Goal: Task Accomplishment & Management: Manage account settings

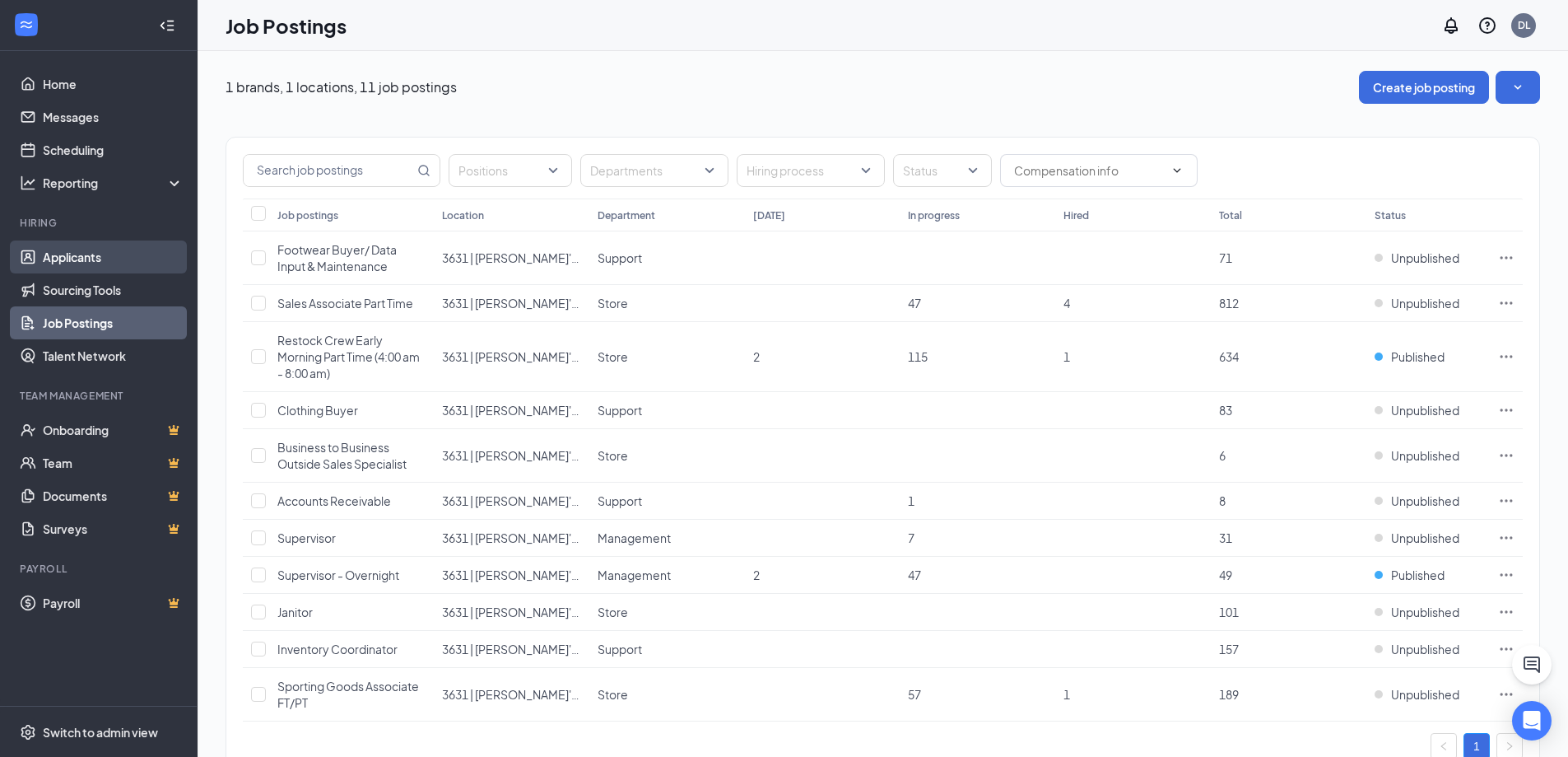
click at [125, 255] on link "Applicants" at bounding box center [113, 257] width 141 height 33
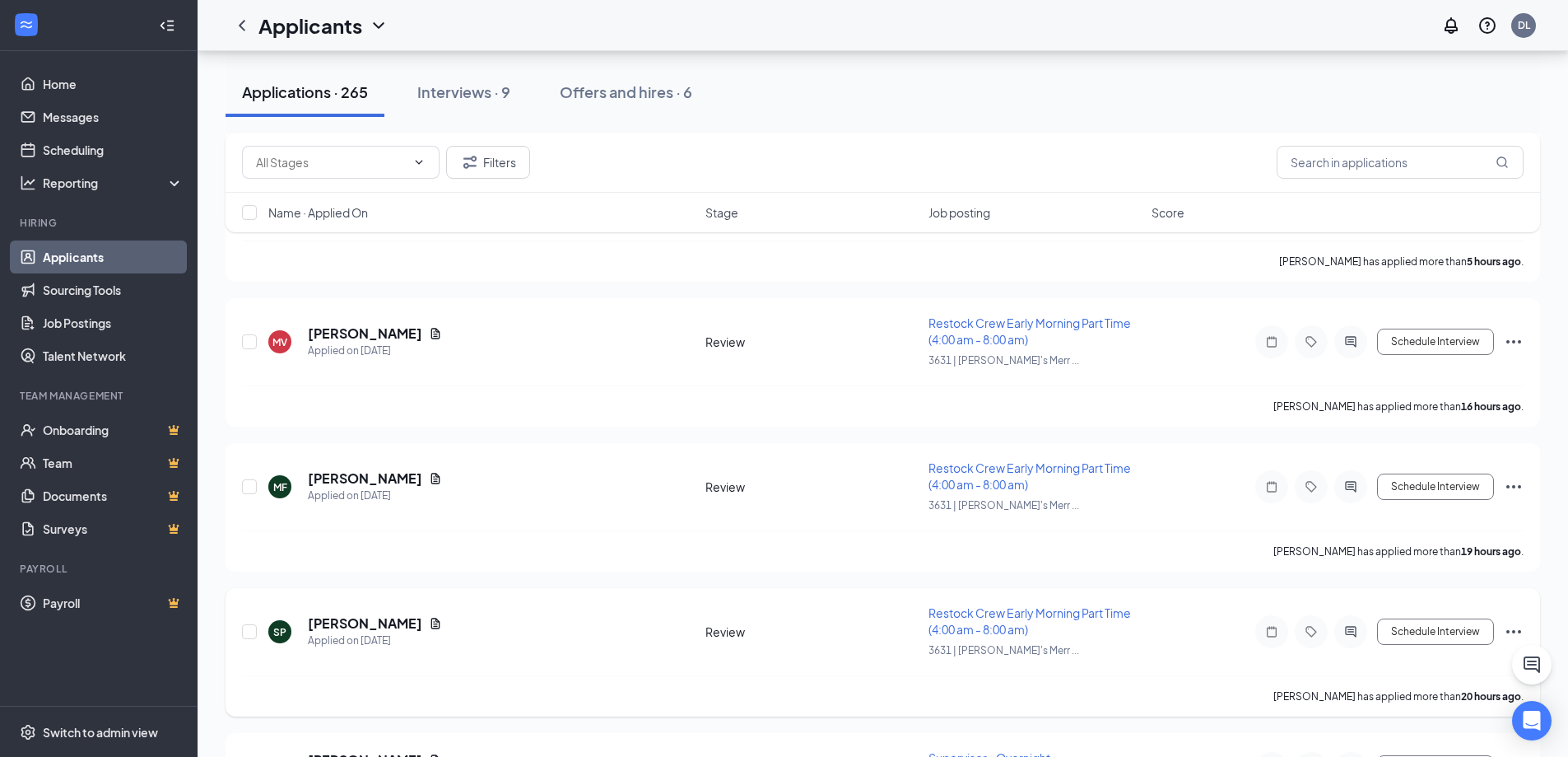
scroll to position [741, 0]
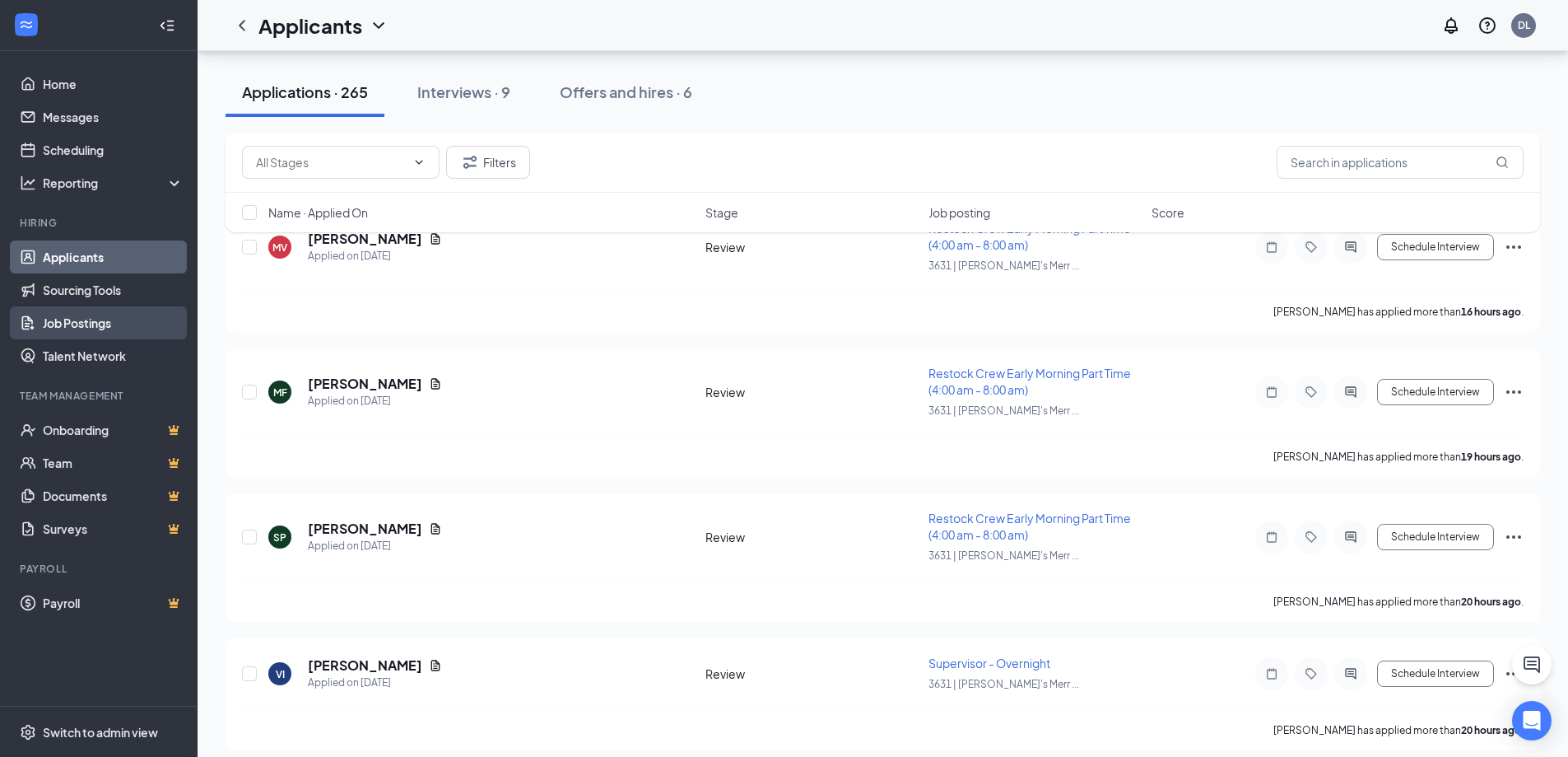
click at [98, 313] on link "Job Postings" at bounding box center [113, 323] width 141 height 33
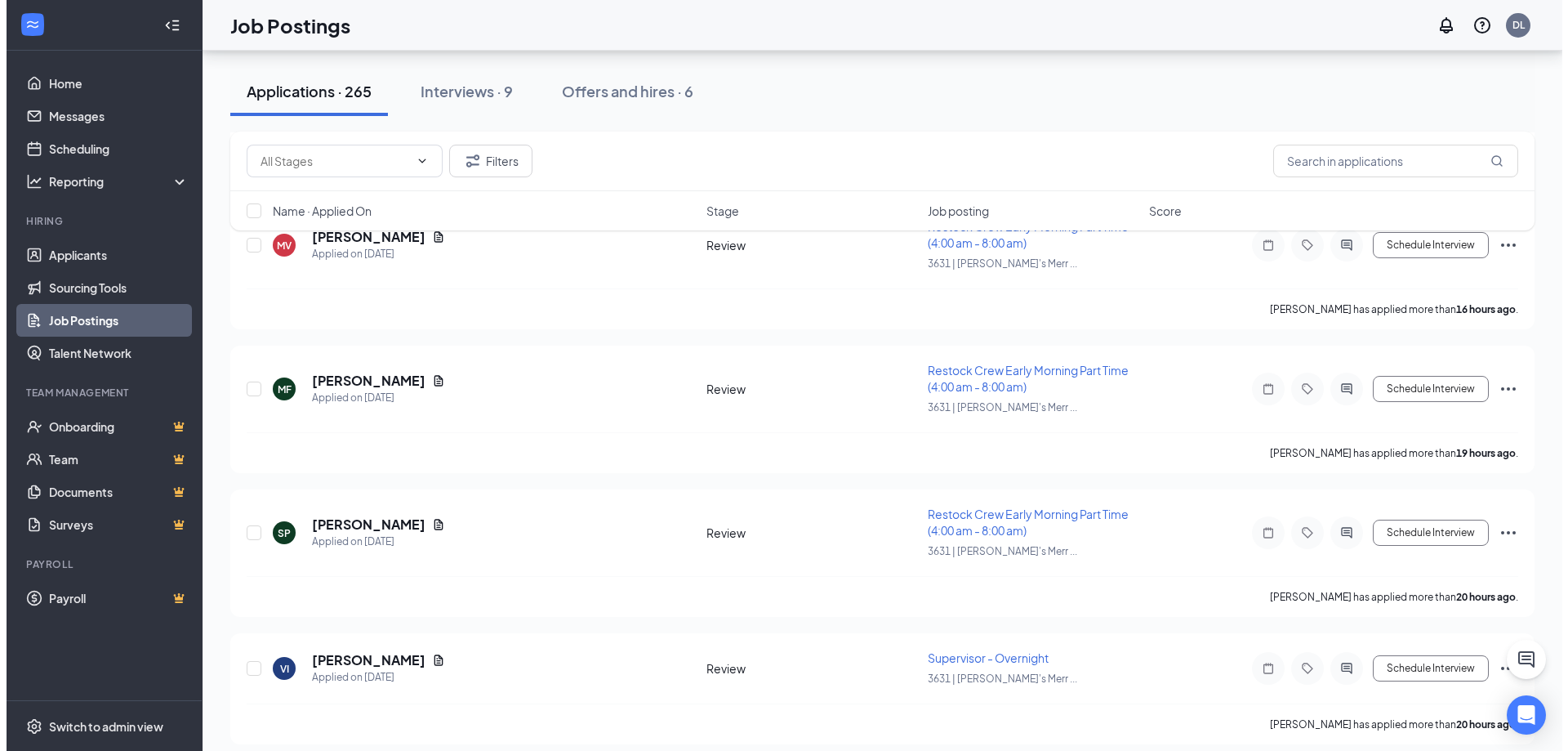
scroll to position [55, 0]
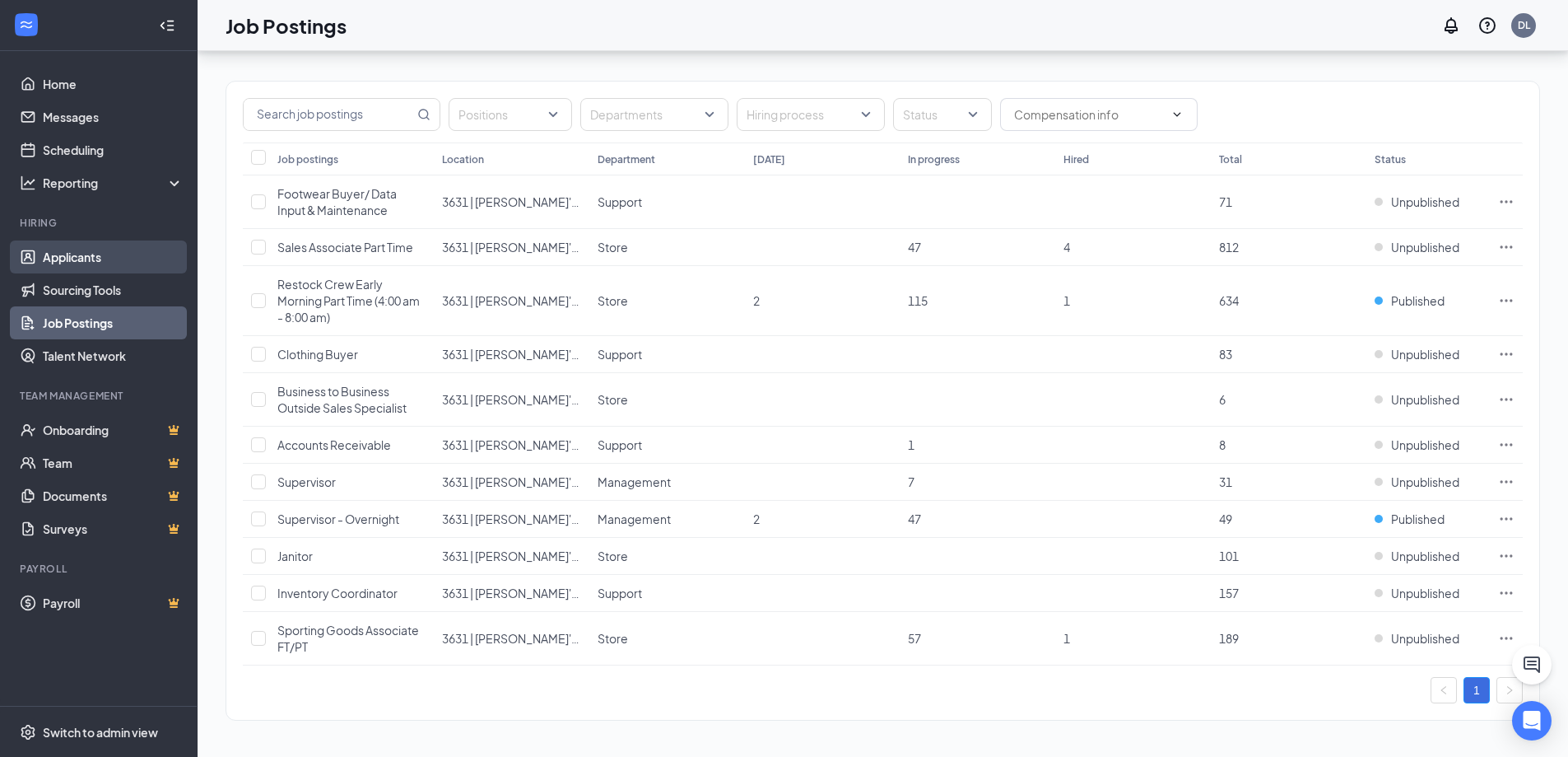
click at [90, 245] on link "Applicants" at bounding box center [113, 257] width 141 height 33
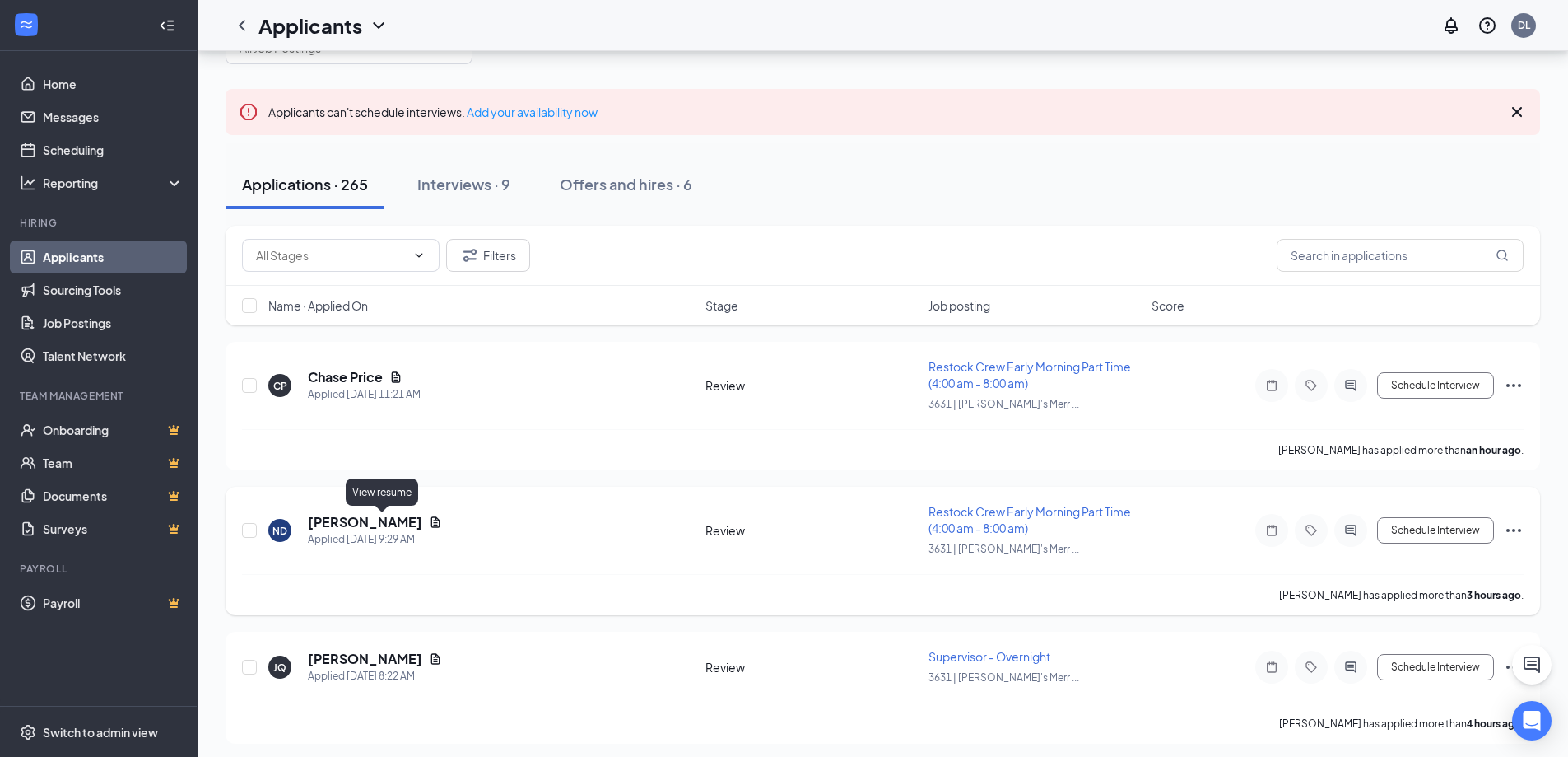
click at [429, 518] on icon "Document" at bounding box center [434, 522] width 13 height 13
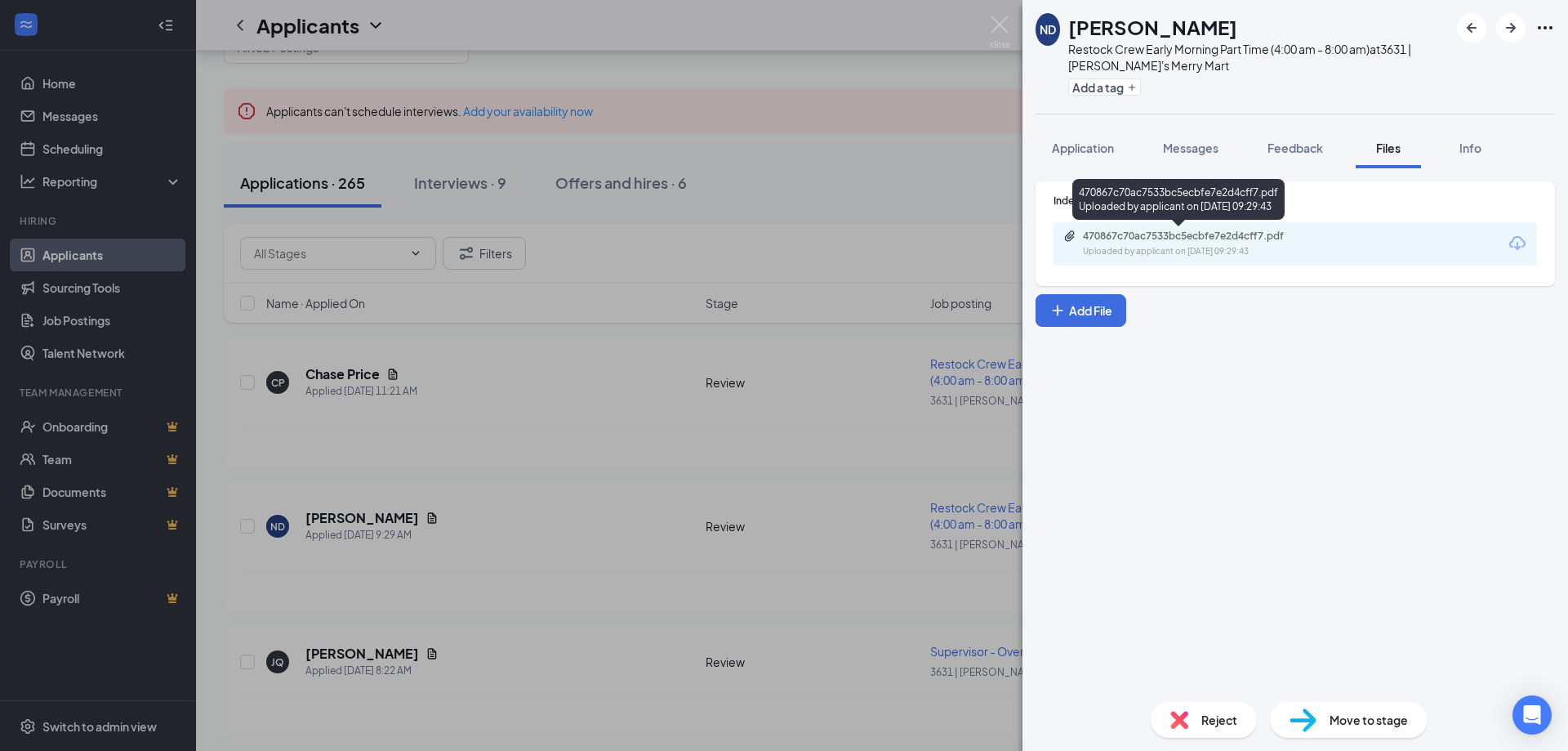
click at [1221, 251] on div "Uploaded by applicant on [DATE] 09:29:43" at bounding box center [1205, 251] width 245 height 13
click at [571, 401] on div "ND [PERSON_NAME] Restock Crew Early Morning Part Time (4:00 am - 8:00 am) at 36…" at bounding box center [784, 375] width 1568 height 751
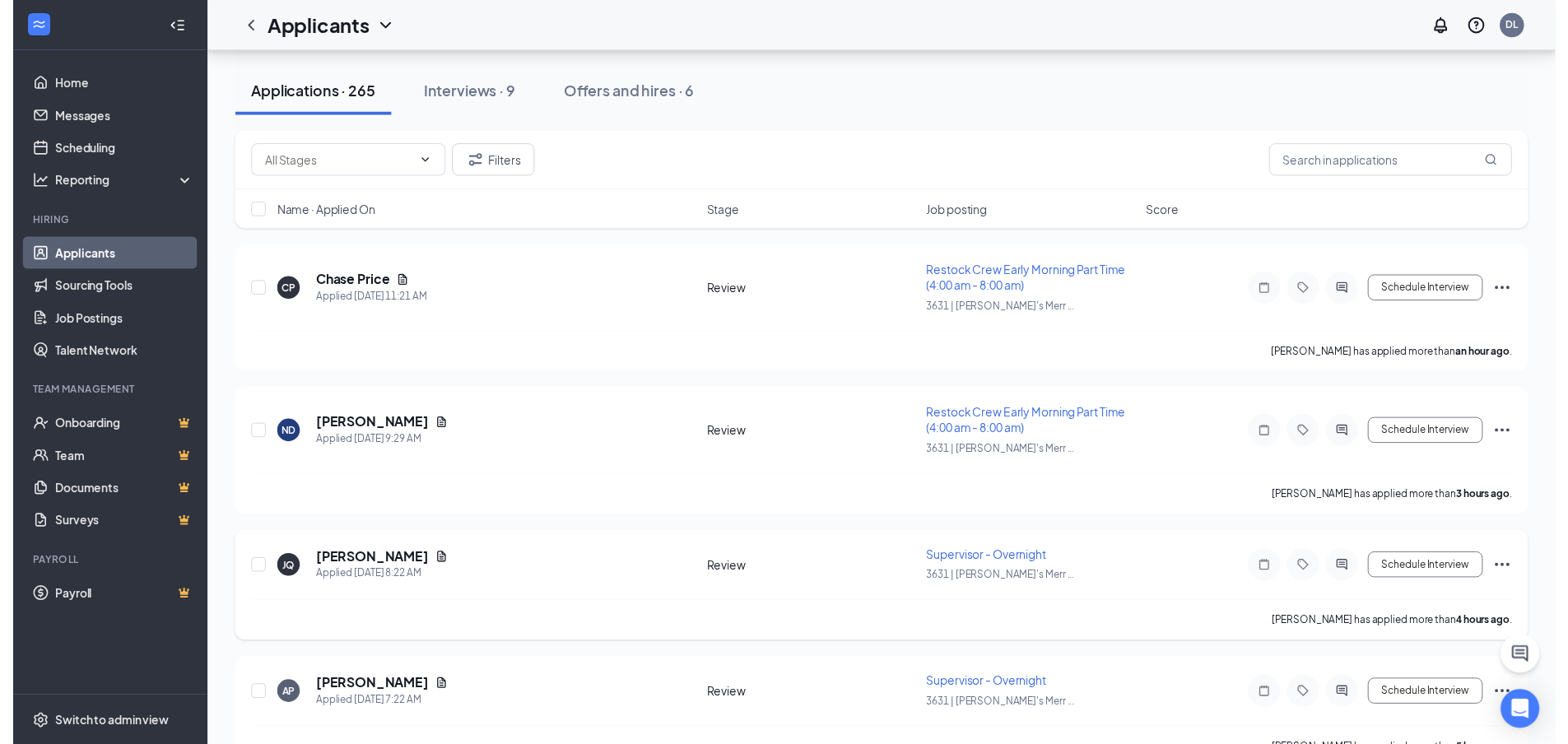
scroll to position [303, 0]
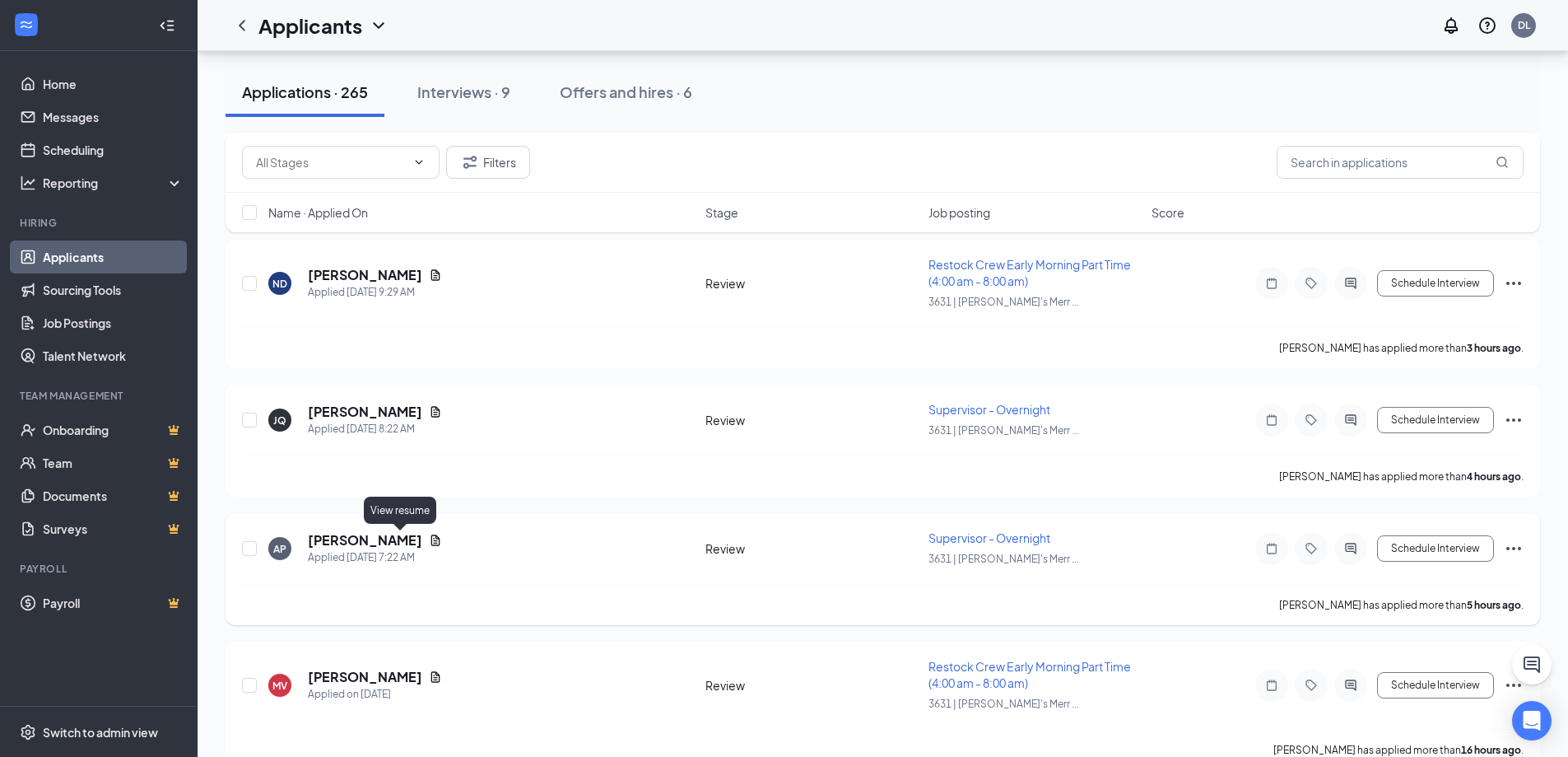
click at [429, 536] on icon "Document" at bounding box center [434, 539] width 13 height 13
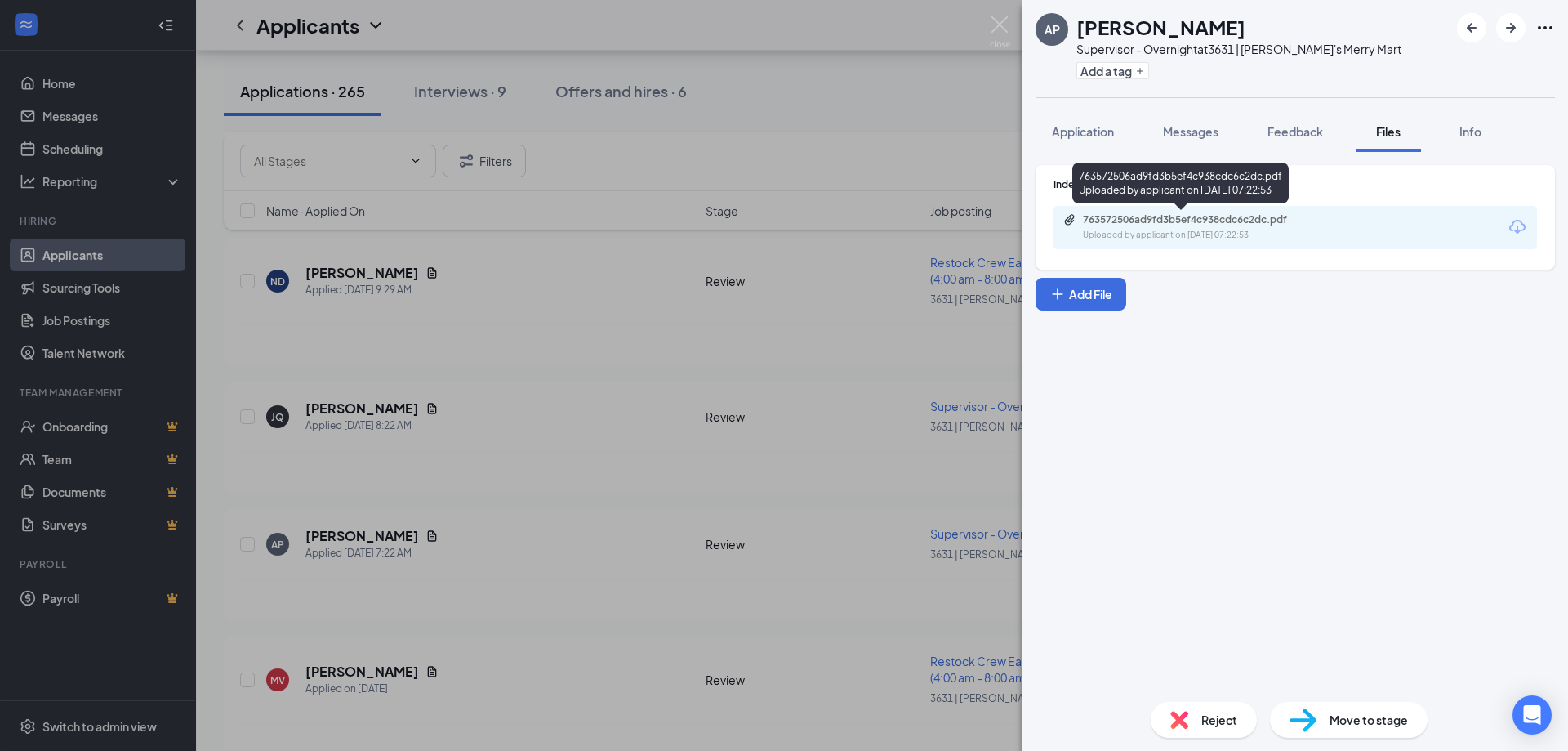
click at [1262, 227] on div "763572506ad9fd3b5ef4c938cdc6c2dc.pdf Uploaded by applicant on [DATE] 07:22:53" at bounding box center [1195, 228] width 264 height 29
click at [526, 425] on div "AP [PERSON_NAME] Supervisor - Overnight at 3631 | [PERSON_NAME]'s Merry Mart Ad…" at bounding box center [784, 375] width 1568 height 751
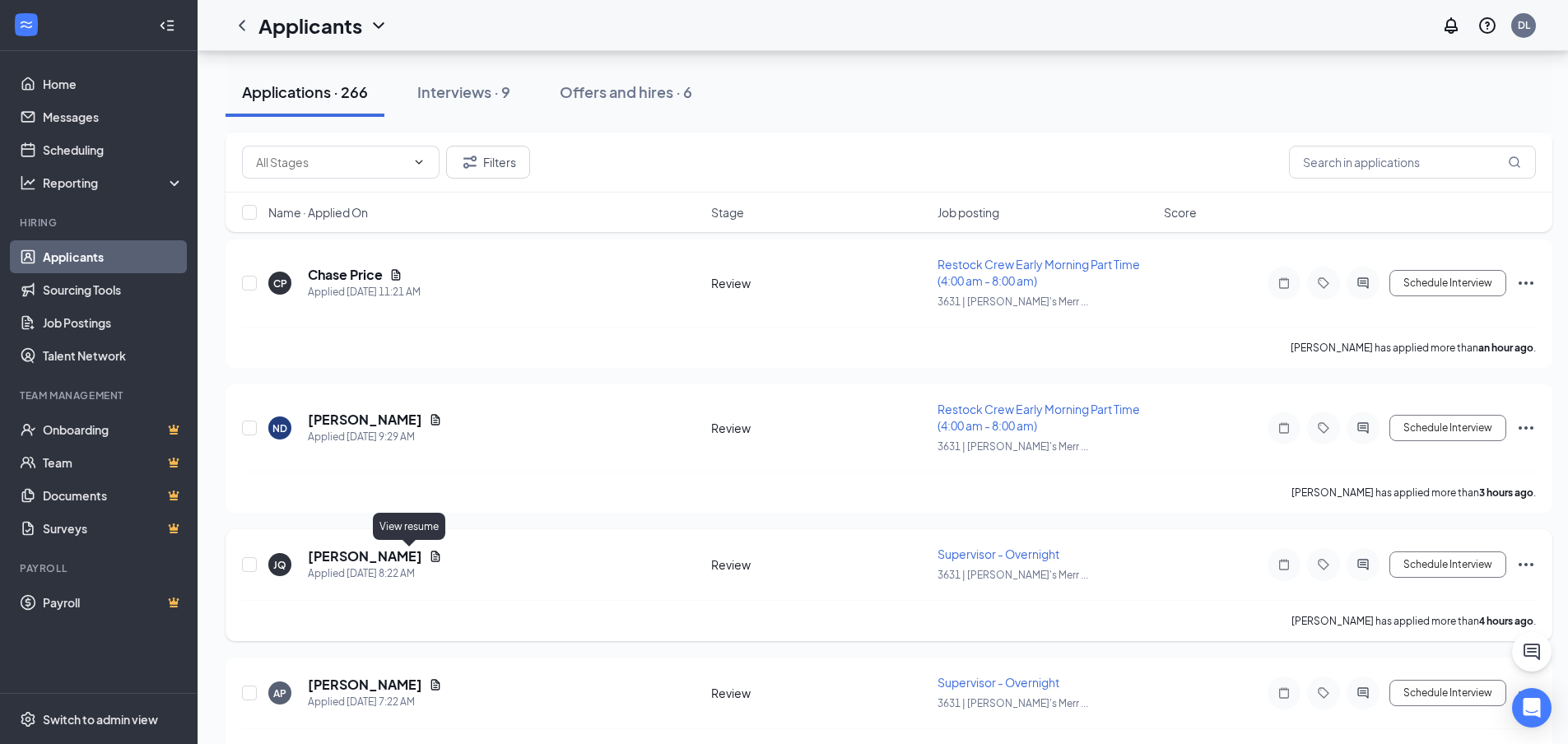
click at [432, 558] on icon "Document" at bounding box center [435, 556] width 9 height 11
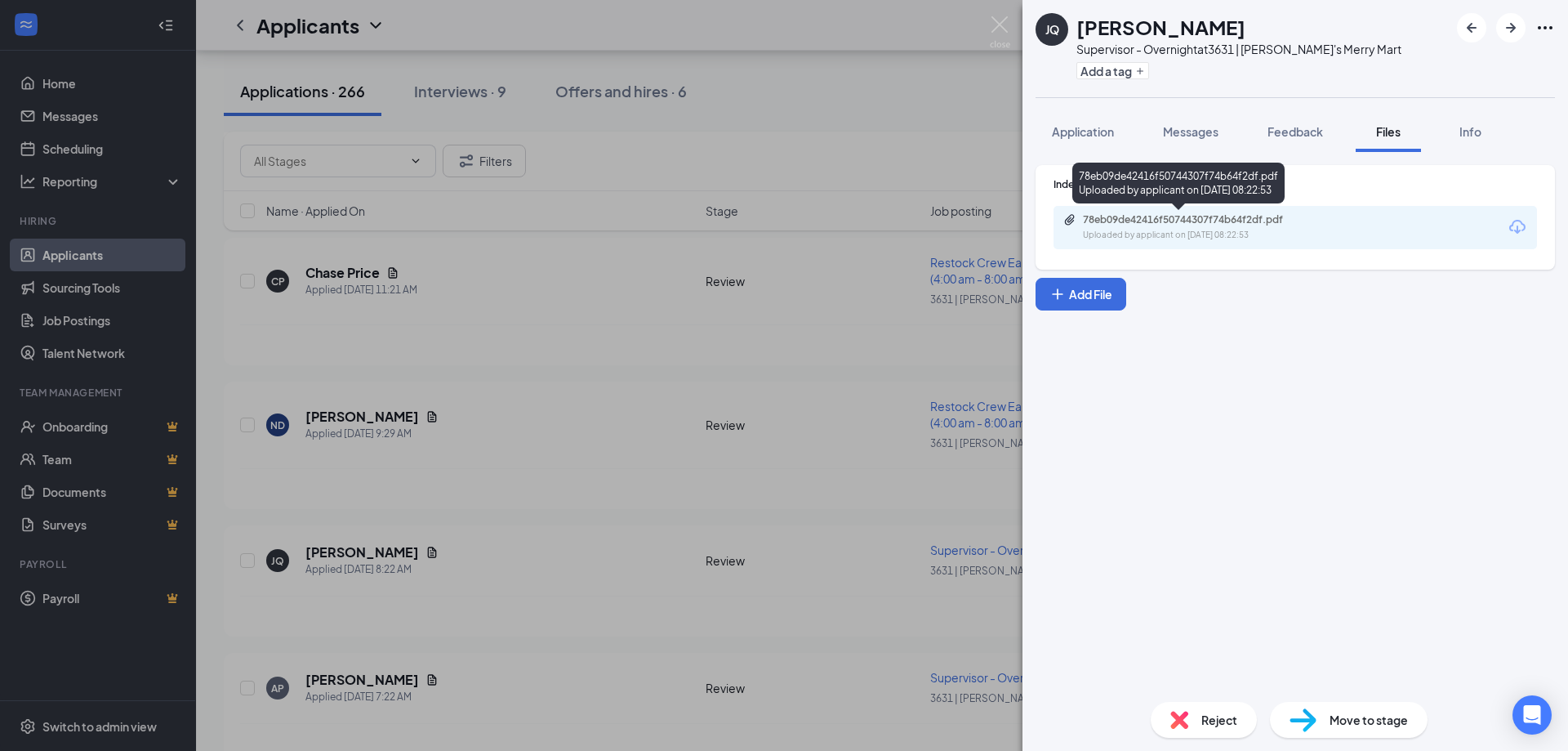
click at [1131, 228] on div "78eb09de42416f50744307f74b64f2df.pdf Uploaded by applicant on [DATE] 08:22:53" at bounding box center [1195, 228] width 264 height 29
click at [554, 456] on div "JQ [PERSON_NAME] Supervisor - Overnight at 3631 | [PERSON_NAME]'s Merry Mart Ad…" at bounding box center [784, 375] width 1568 height 751
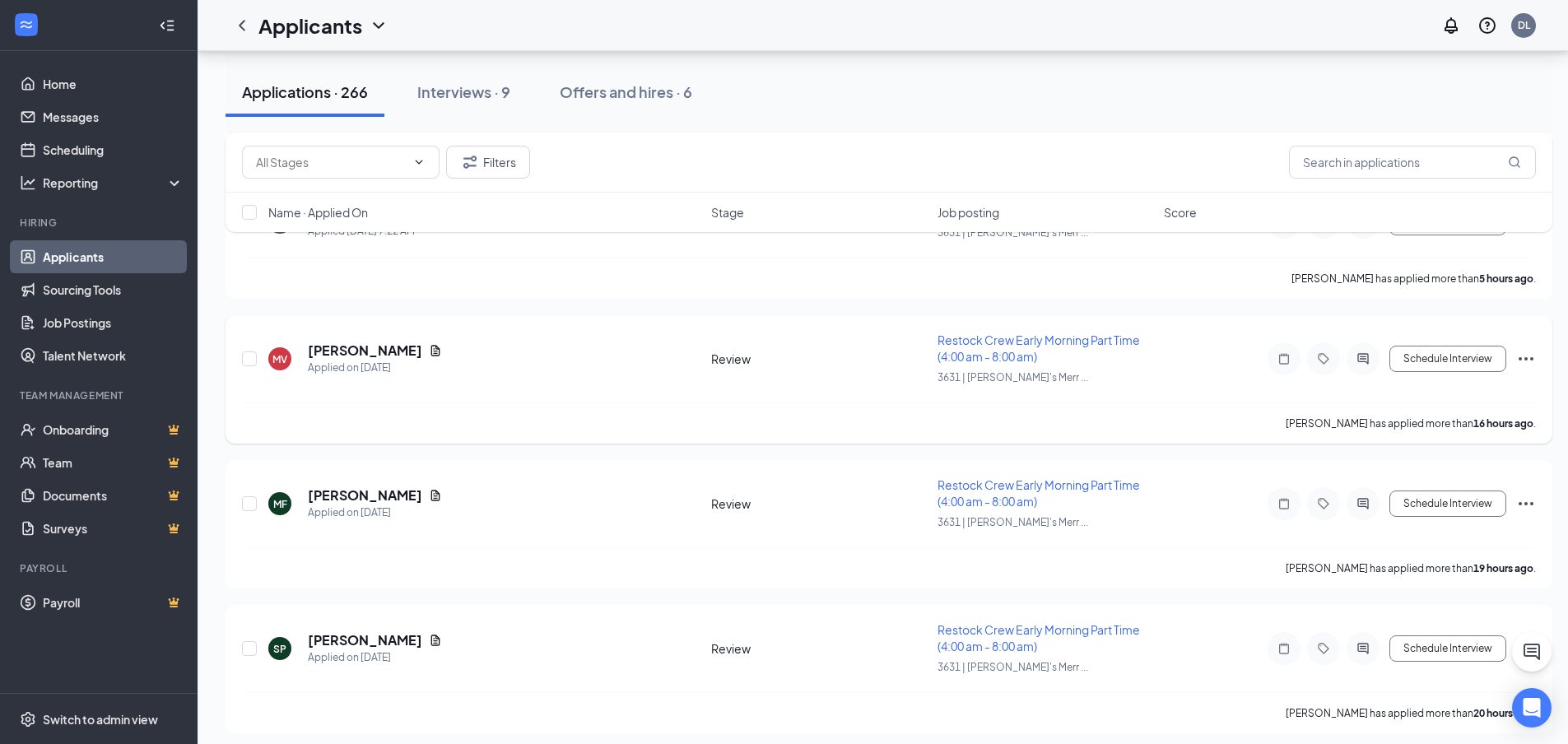
scroll to position [797, 0]
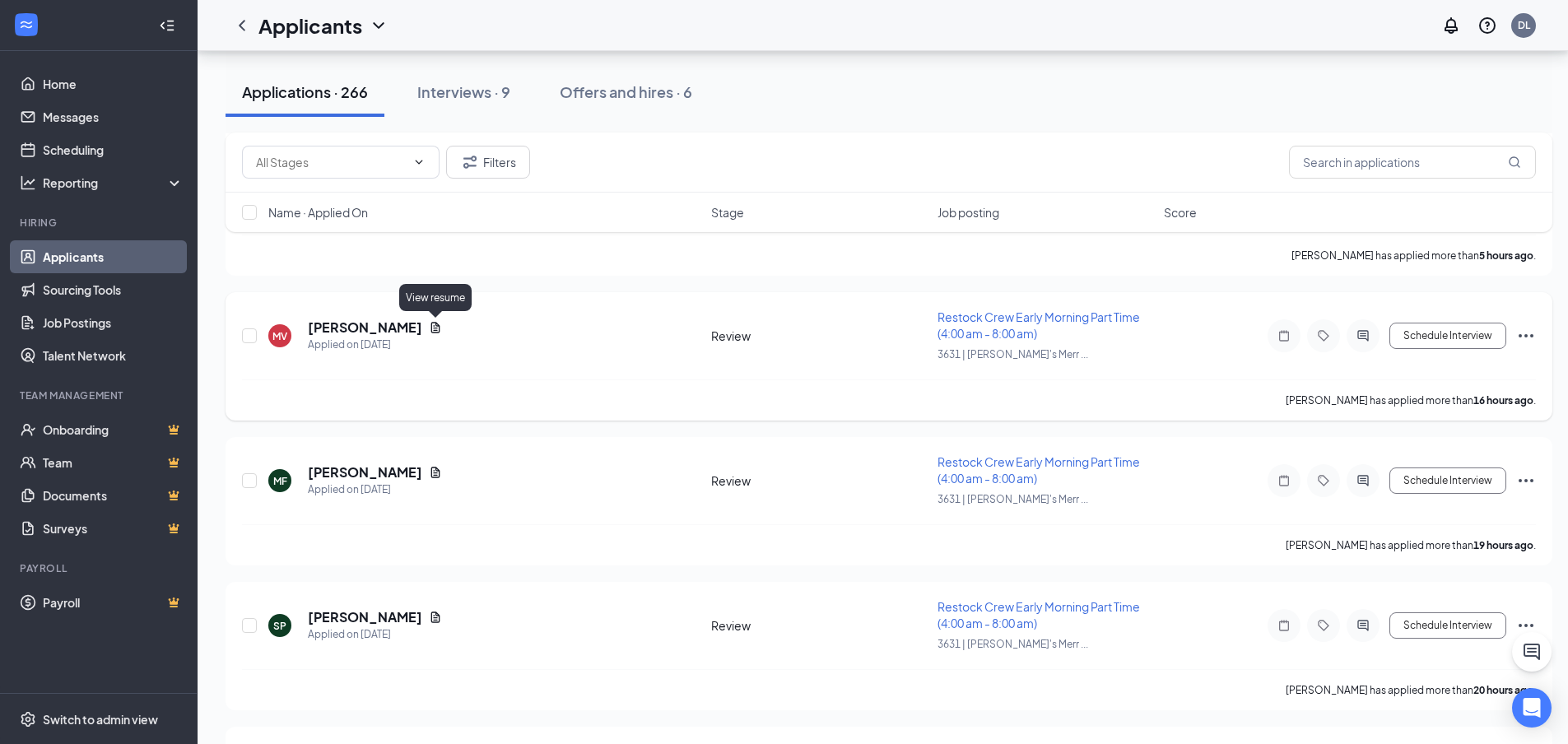
click at [433, 325] on icon "Document" at bounding box center [434, 327] width 13 height 13
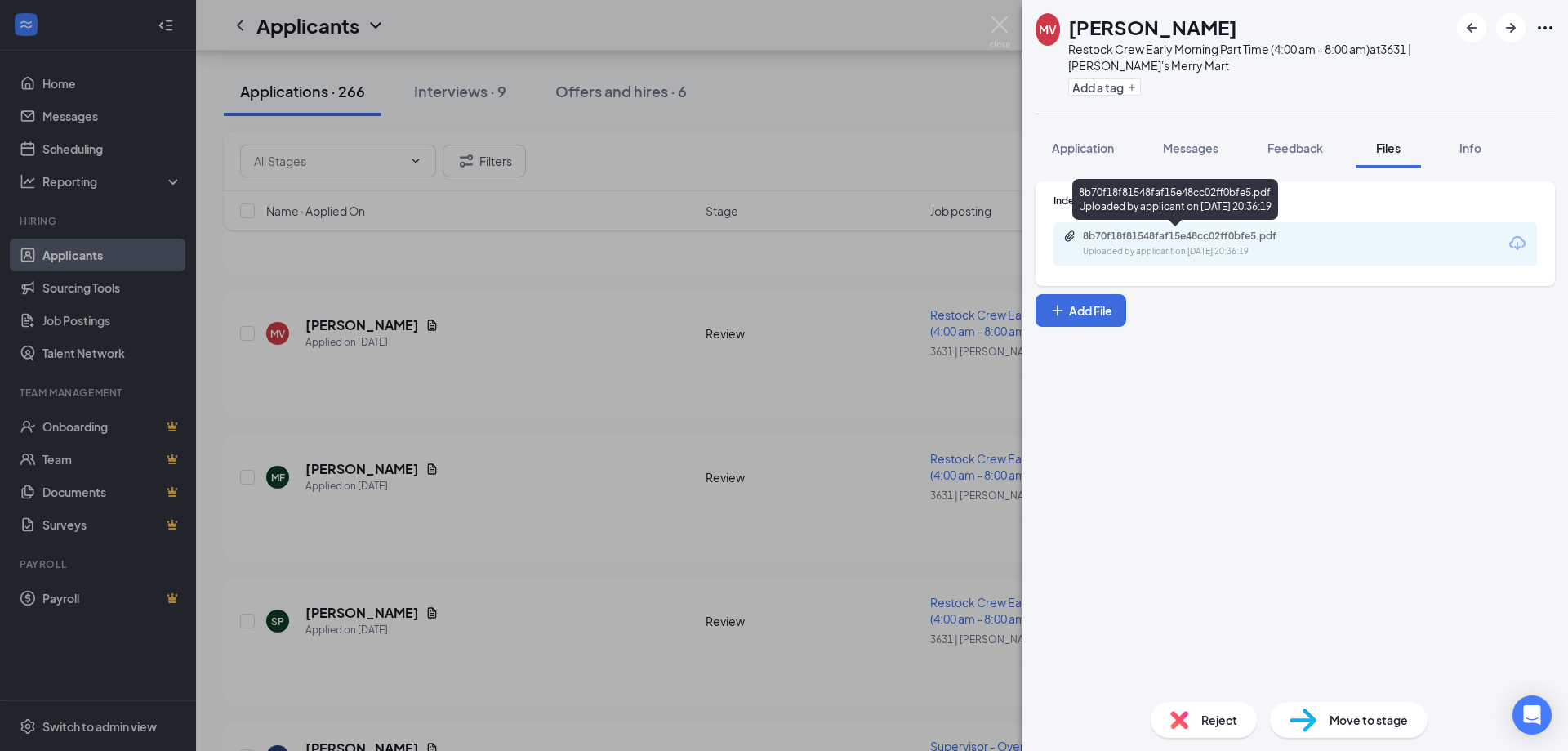
click at [1170, 242] on div "8b70f18f81548faf15e48cc02ff0bfe5.pdf" at bounding box center [1197, 235] width 229 height 13
click at [618, 435] on div "MV [PERSON_NAME] Restock Crew Early Morning Part Time (4:00 am - 8:00 am) at 36…" at bounding box center [784, 375] width 1568 height 751
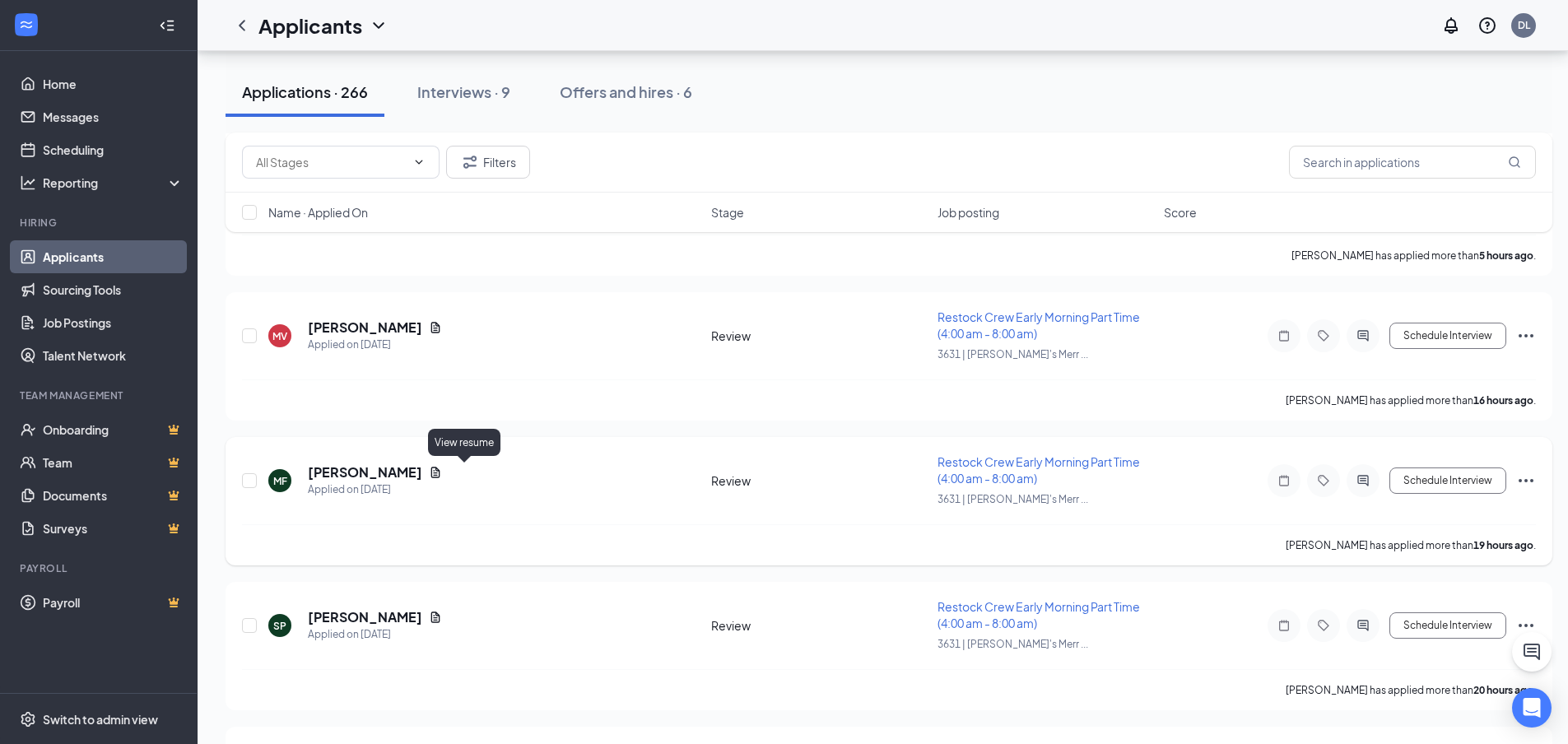
click at [440, 475] on icon "Document" at bounding box center [435, 472] width 9 height 11
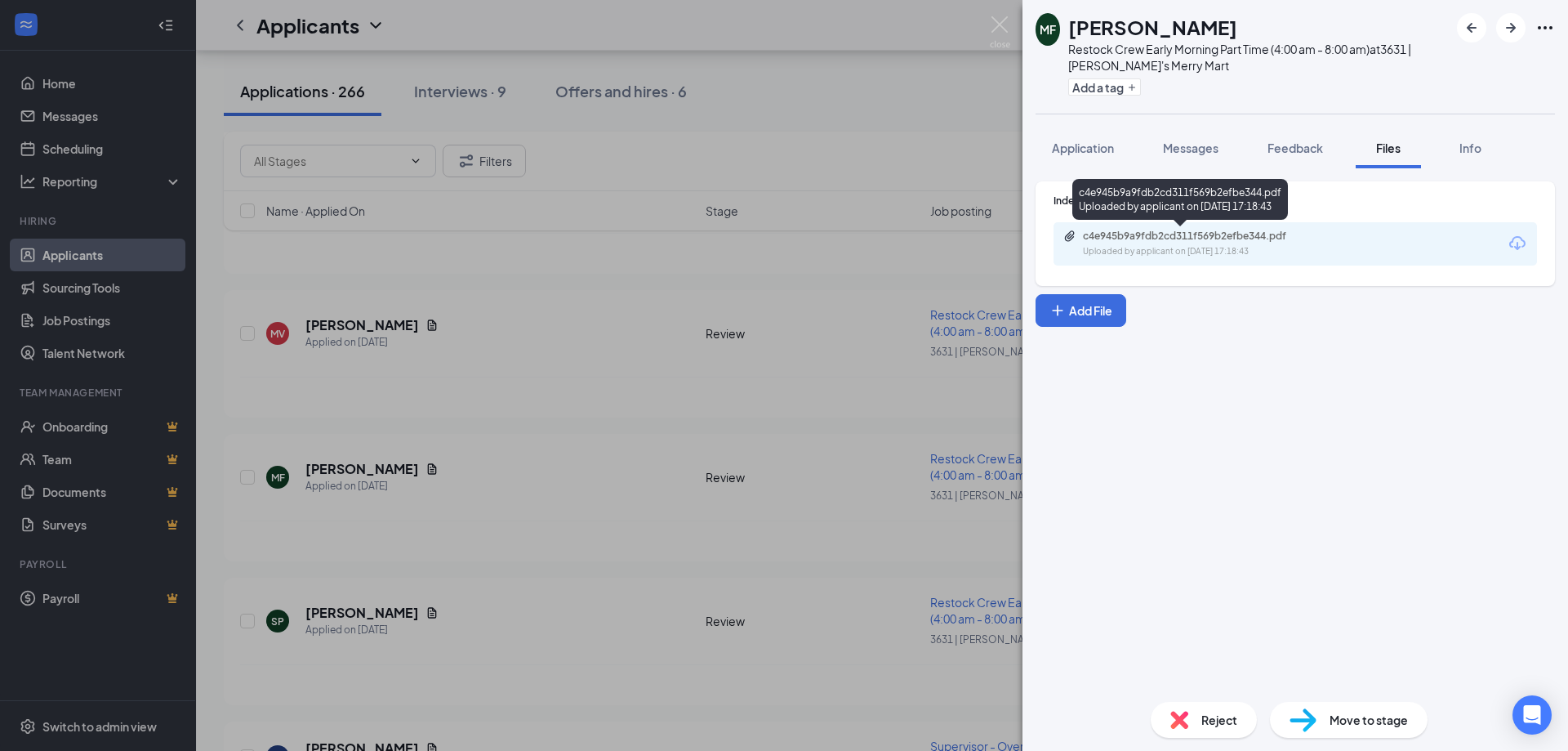
click at [1283, 236] on div "c4e945b9a9fdb2cd311f569b2efbe344.pdf" at bounding box center [1197, 235] width 229 height 13
click at [637, 305] on div "[PERSON_NAME] Restock Crew Early Morning Part Time (4:00 am - 8:00 am) at 3631 …" at bounding box center [784, 375] width 1568 height 751
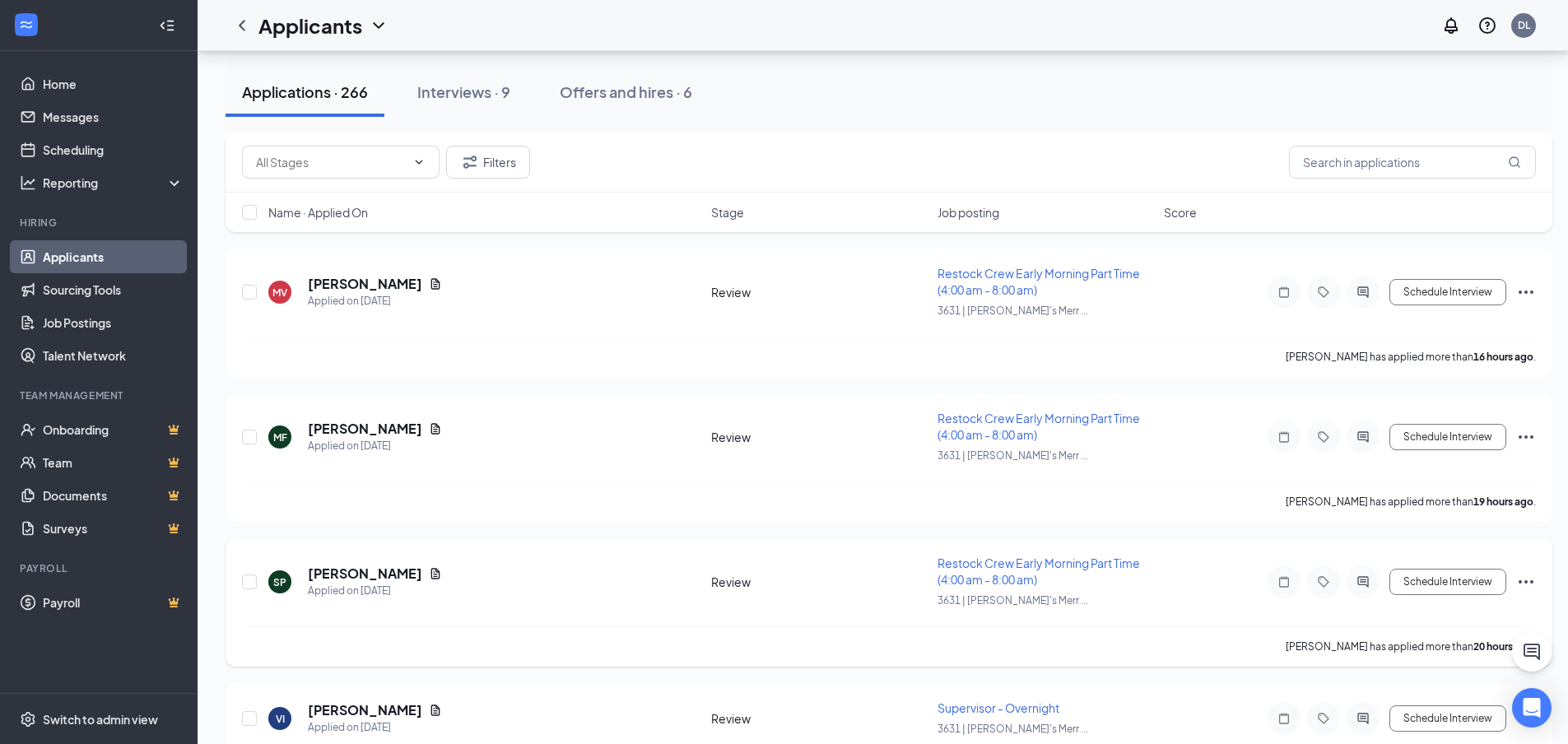
scroll to position [962, 0]
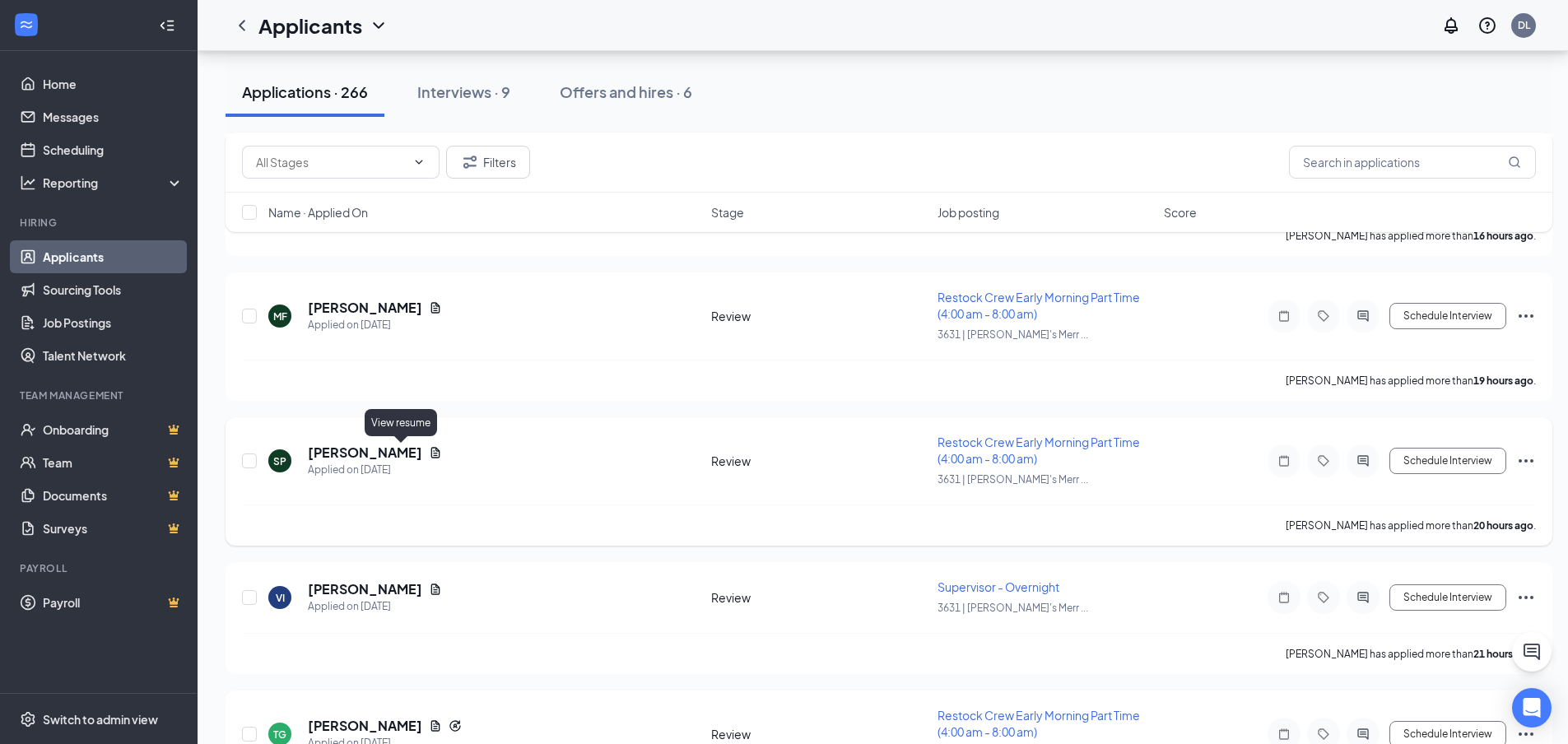
click at [432, 454] on icon "Document" at bounding box center [435, 452] width 9 height 11
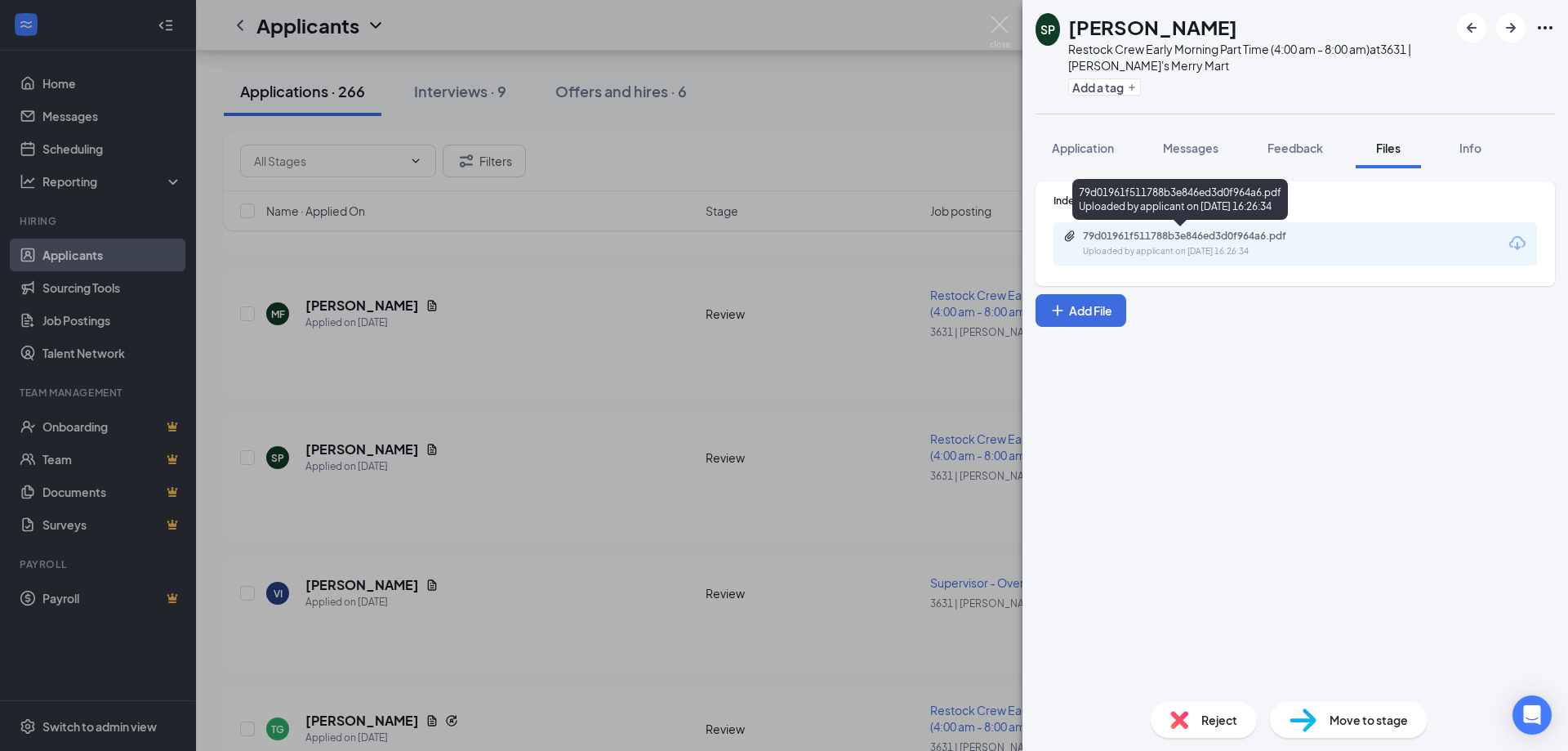
click at [1206, 251] on div "Uploaded by applicant on [DATE] 16:26:34" at bounding box center [1205, 251] width 245 height 13
click at [608, 466] on div "SP [PERSON_NAME] Restock Crew Early Morning Part Time (4:00 am - 8:00 am) at 36…" at bounding box center [784, 375] width 1568 height 751
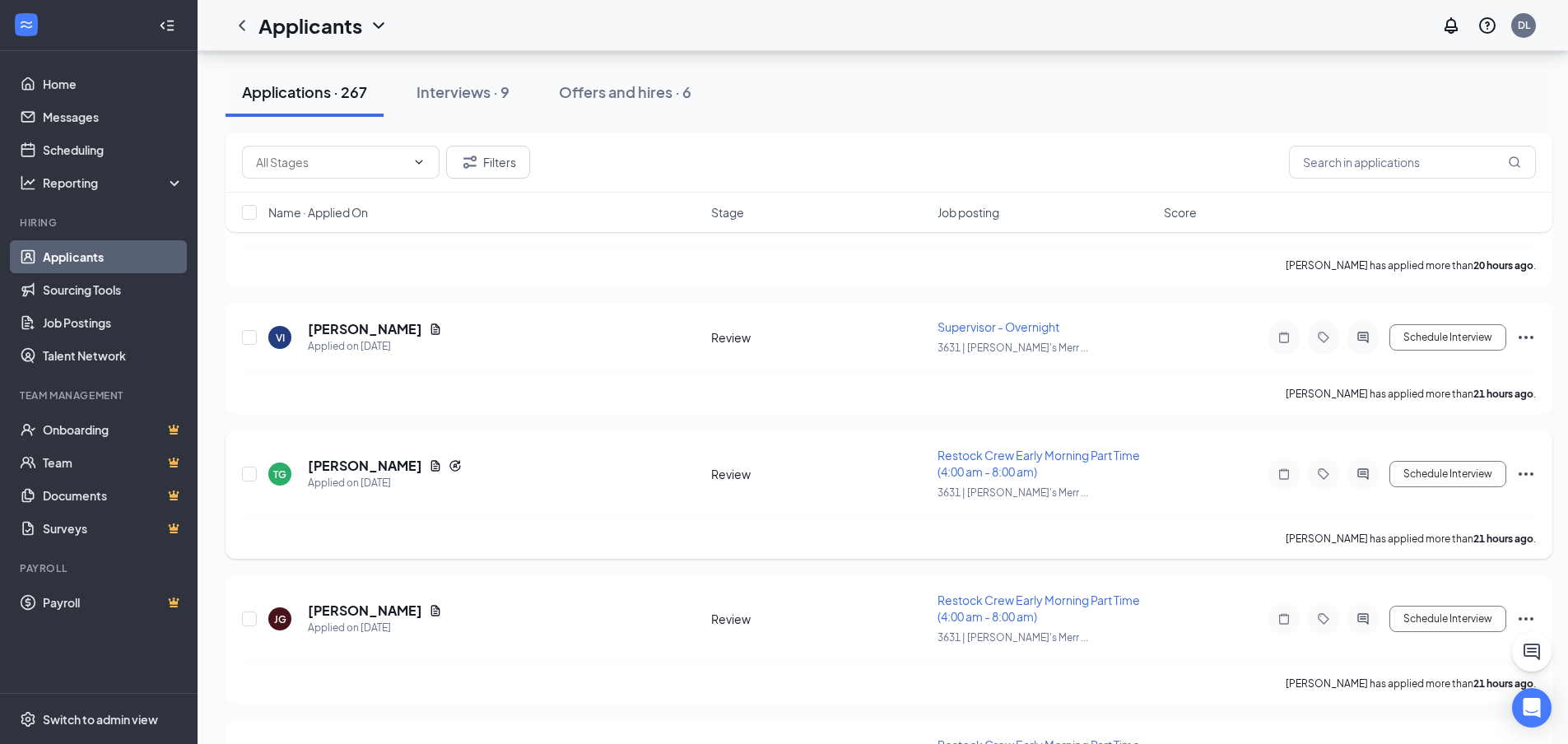
scroll to position [1389, 0]
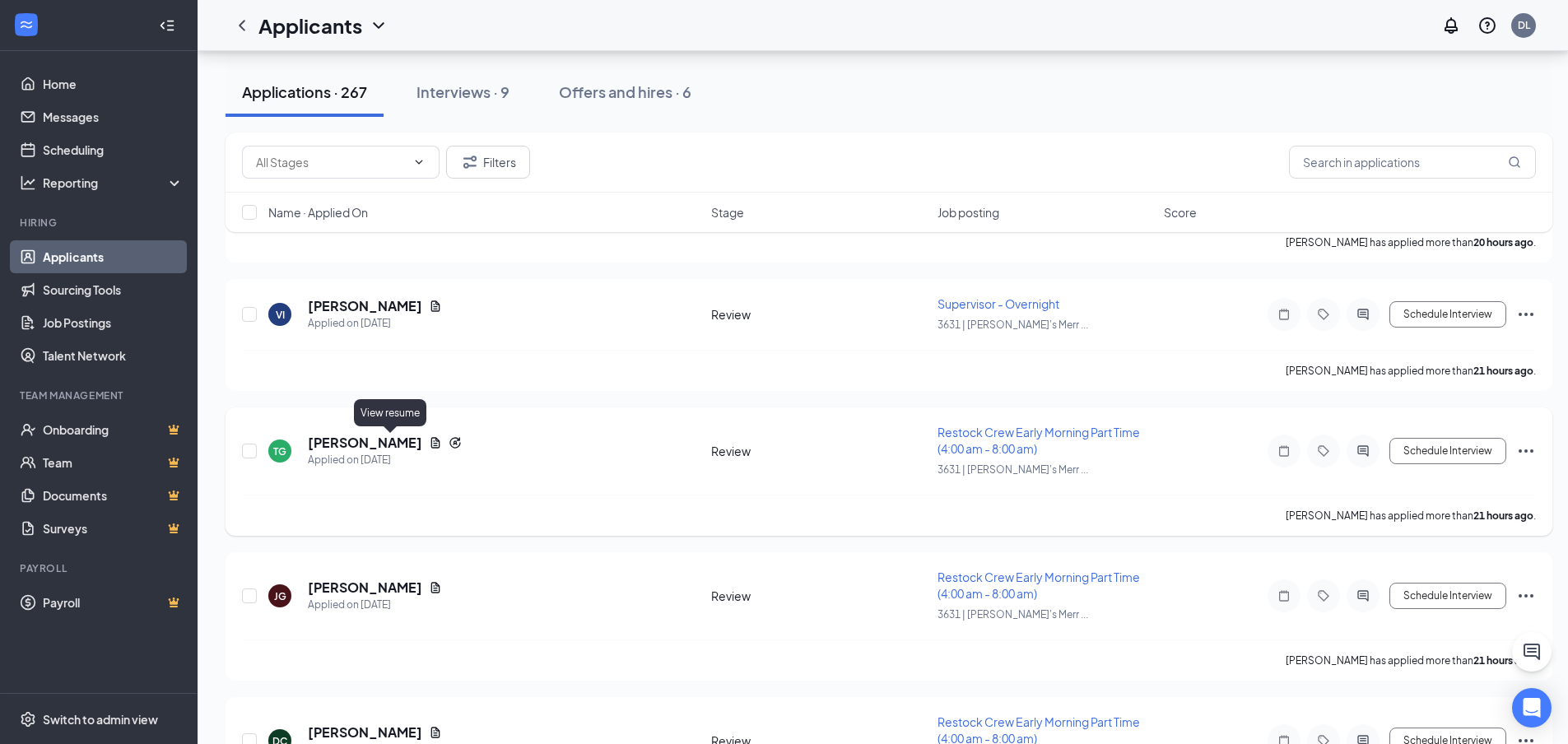
click at [429, 446] on icon "Document" at bounding box center [434, 442] width 13 height 13
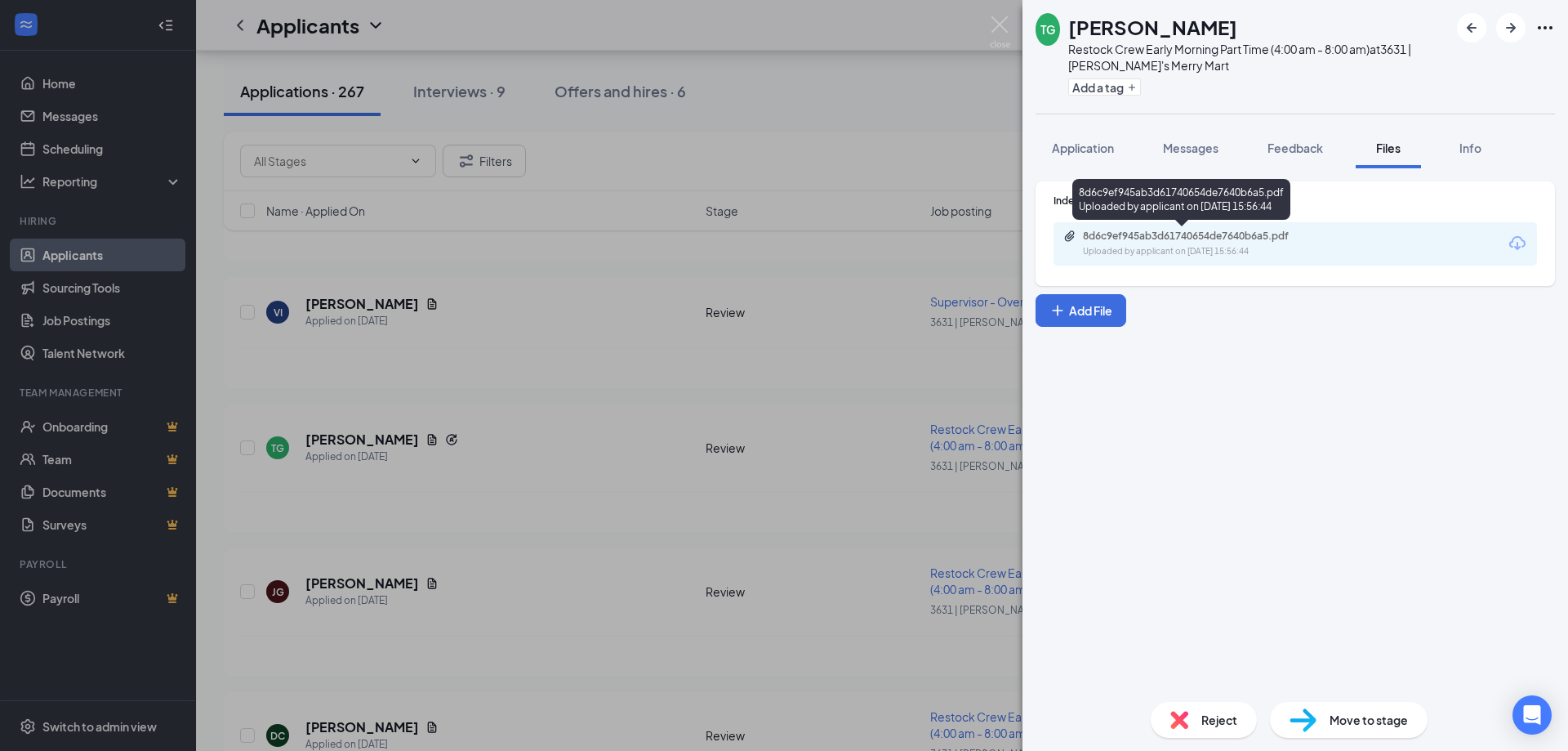
click at [1279, 238] on div "8d6c9ef945ab3d61740654de7640b6a5.pdf" at bounding box center [1197, 235] width 229 height 13
click at [477, 519] on div "TG [PERSON_NAME] Restock Crew Early Morning Part Time (4:00 am - 8:00 am) at 36…" at bounding box center [784, 375] width 1568 height 751
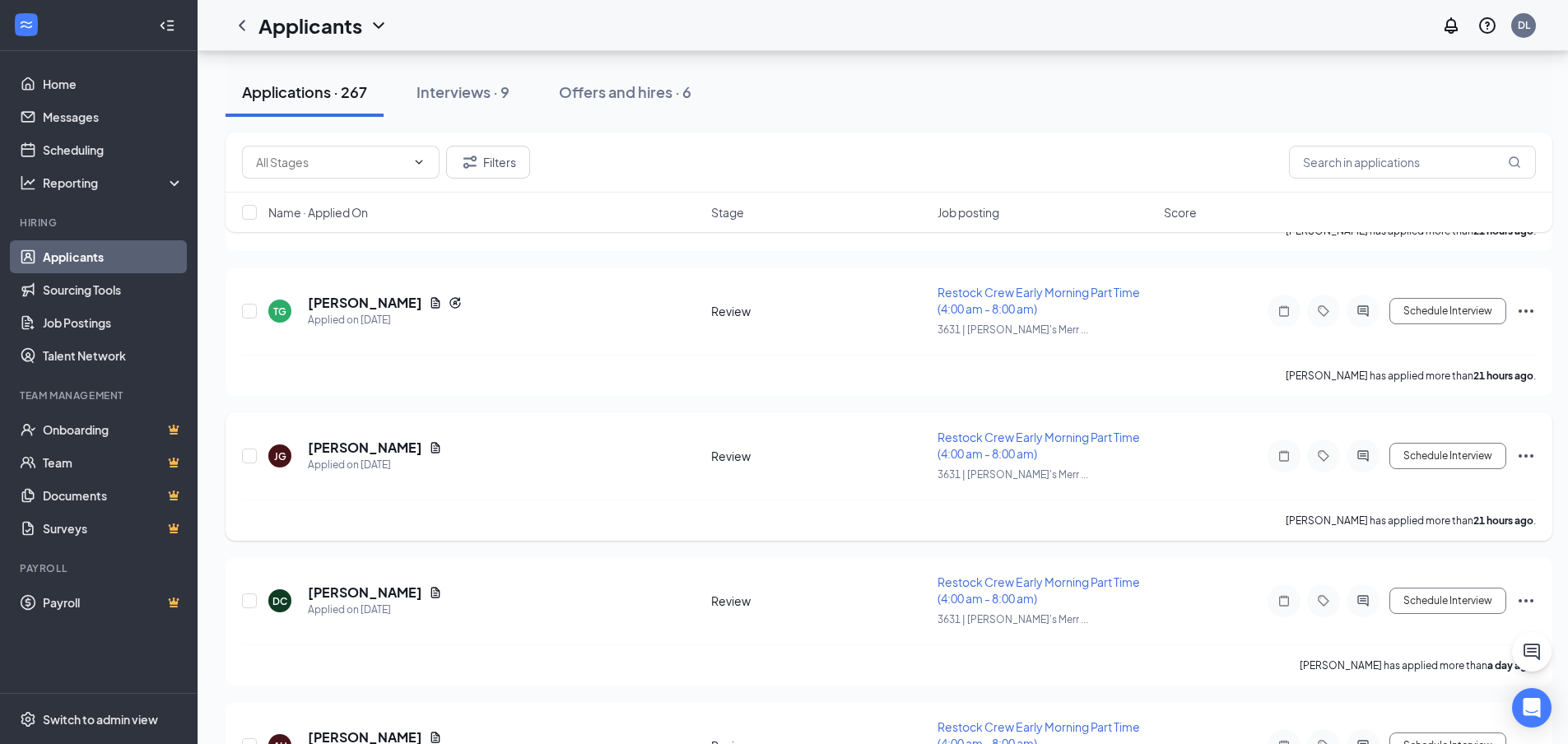
scroll to position [1554, 0]
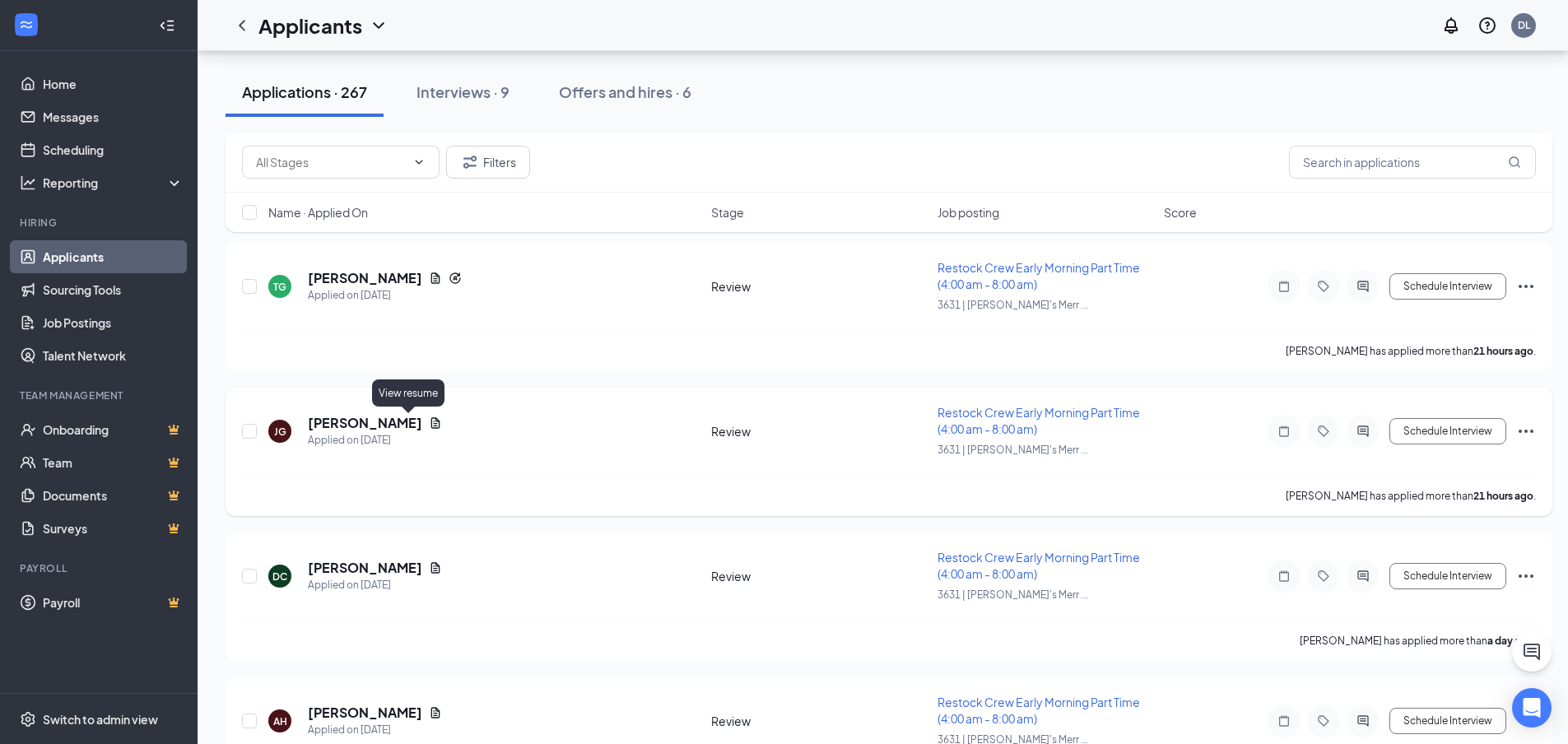
click at [432, 424] on icon "Document" at bounding box center [435, 423] width 9 height 11
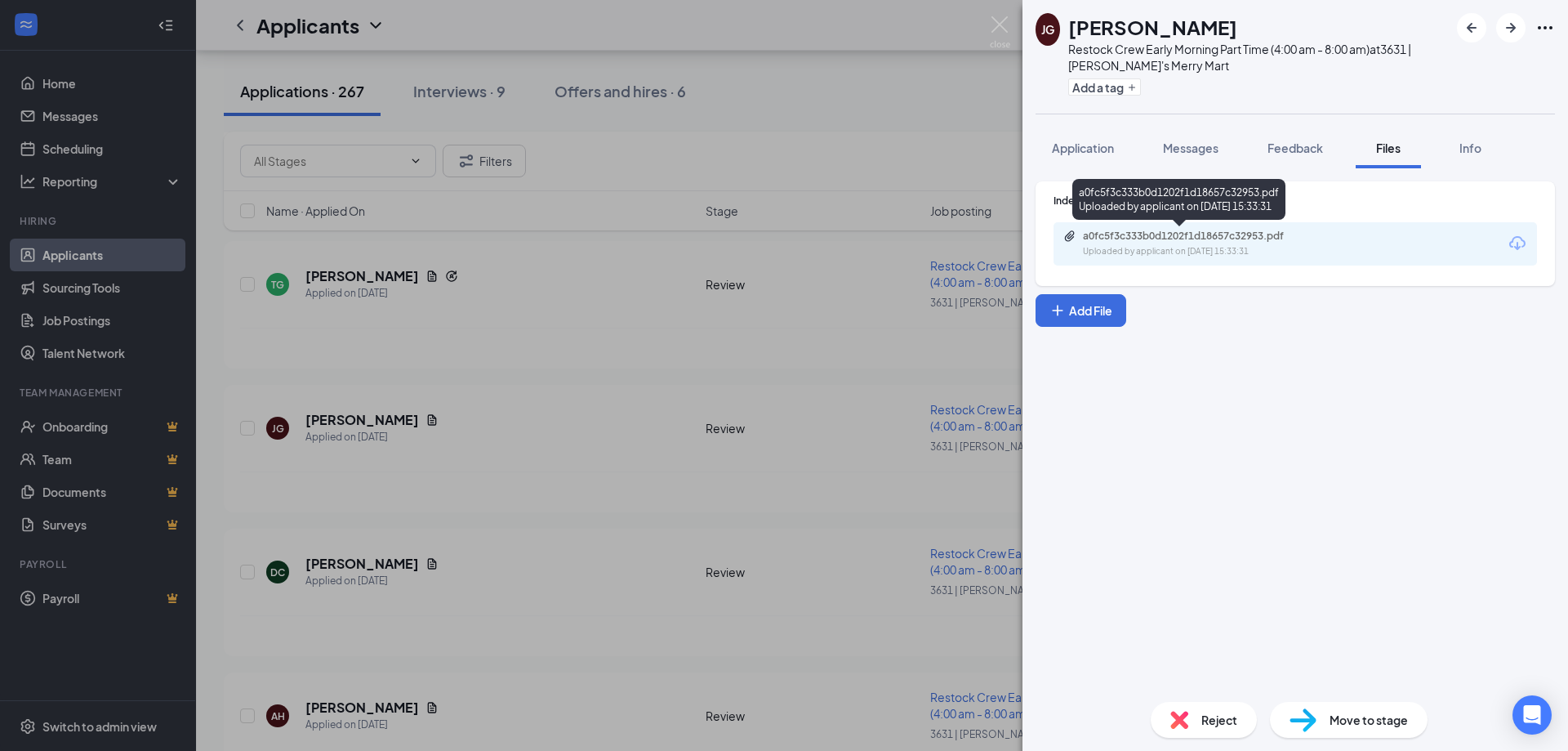
click at [1153, 233] on div "a0fc5f3c333b0d1202f1d18657c32953.pdf" at bounding box center [1197, 235] width 229 height 13
click at [511, 444] on div "JG [PERSON_NAME] Restock Crew Early Morning Part Time (4:00 am - 8:00 am) at 36…" at bounding box center [784, 375] width 1568 height 751
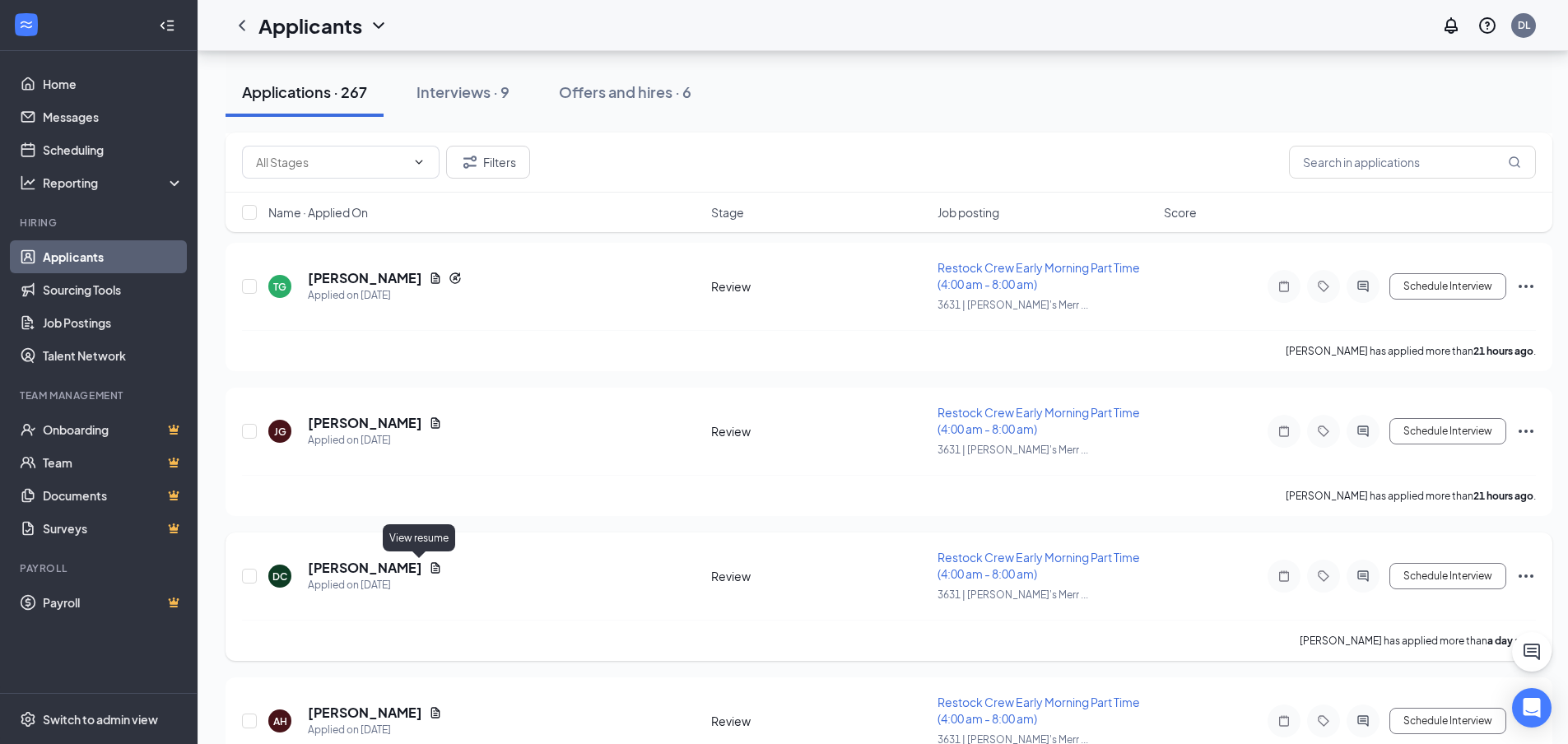
click at [432, 563] on icon "Document" at bounding box center [435, 567] width 9 height 11
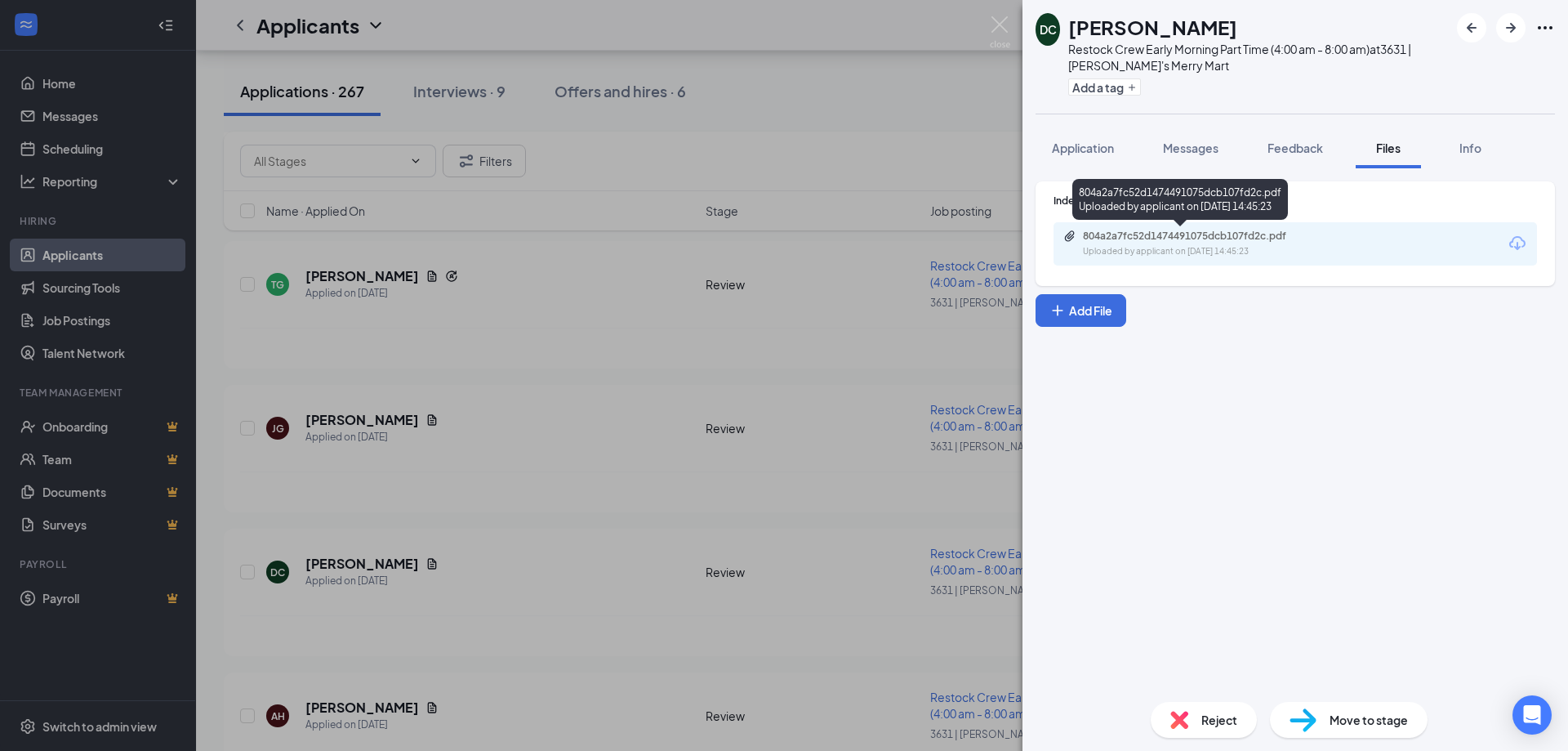
click at [1189, 246] on div "Uploaded by applicant on [DATE] 14:45:23" at bounding box center [1205, 251] width 245 height 13
click at [524, 482] on div "DC [PERSON_NAME] Restock Crew Early Morning Part Time (4:00 am - 8:00 am) at 36…" at bounding box center [784, 375] width 1568 height 751
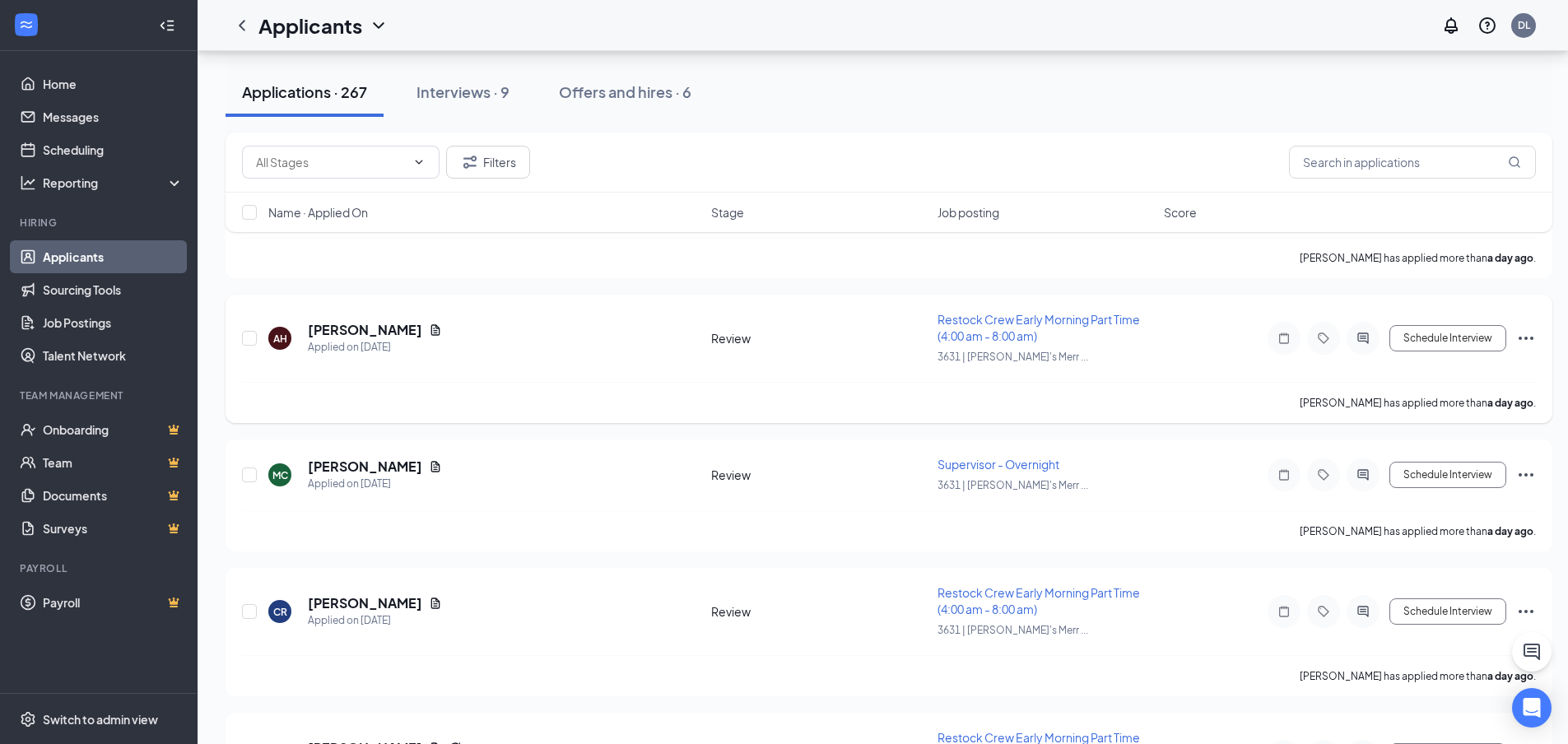
scroll to position [1966, 0]
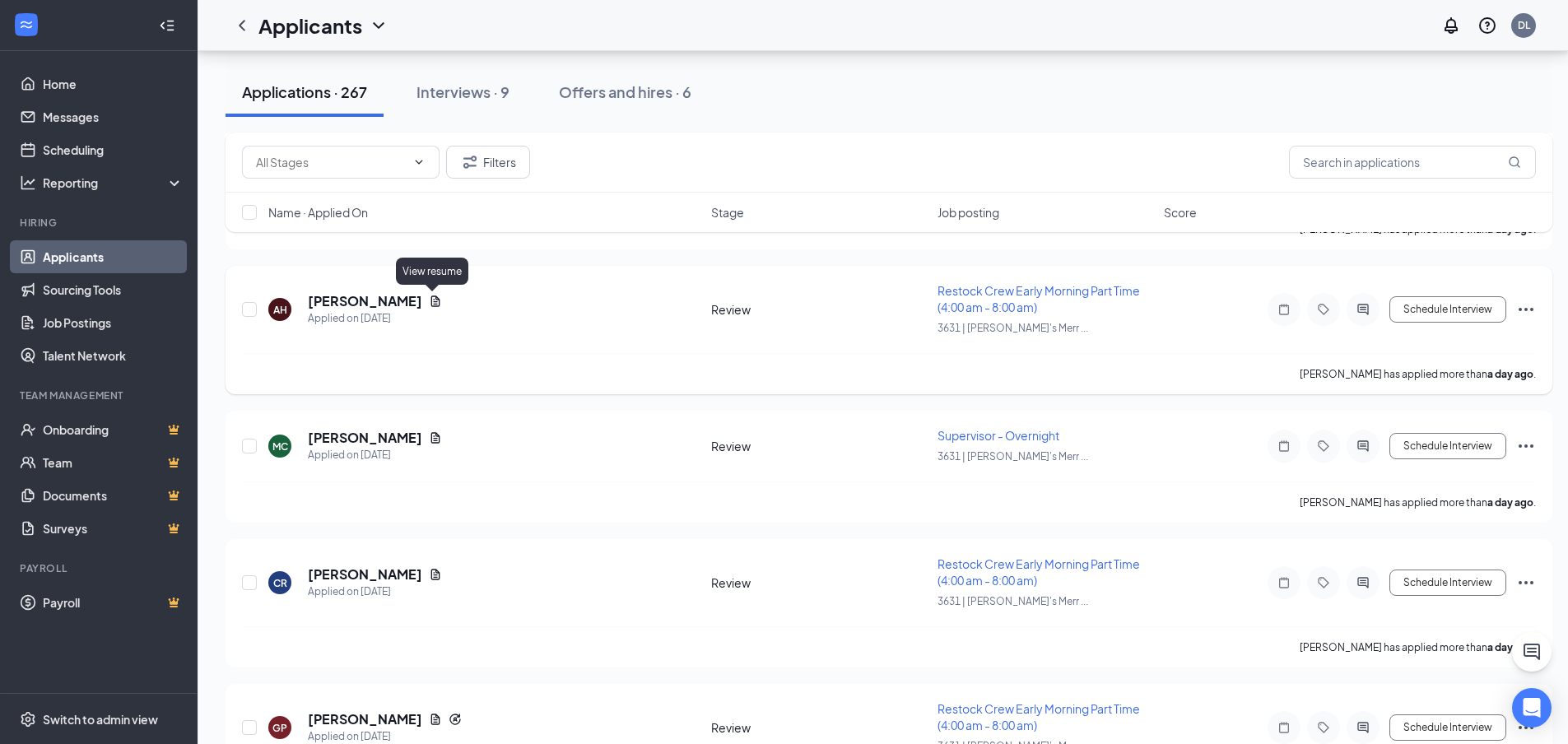
click at [429, 300] on icon "Document" at bounding box center [434, 301] width 13 height 13
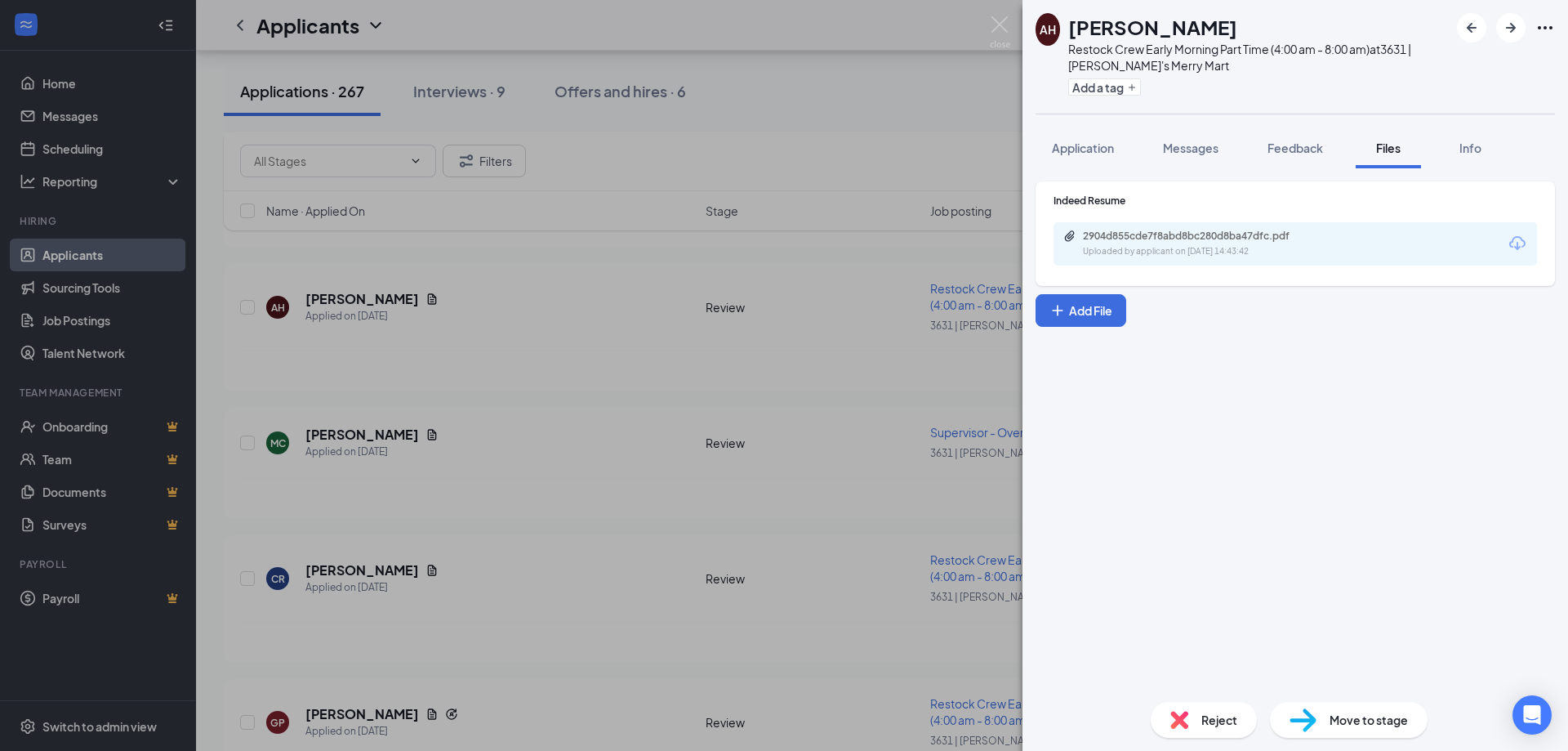
click at [1174, 241] on div "2904d855cde7f8abd8bc280d8ba47dfc.pdf" at bounding box center [1197, 235] width 229 height 13
click at [565, 472] on div "AH [PERSON_NAME] Restock Crew Early Morning Part Time (4:00 am - 8:00 am) at 36…" at bounding box center [784, 375] width 1568 height 751
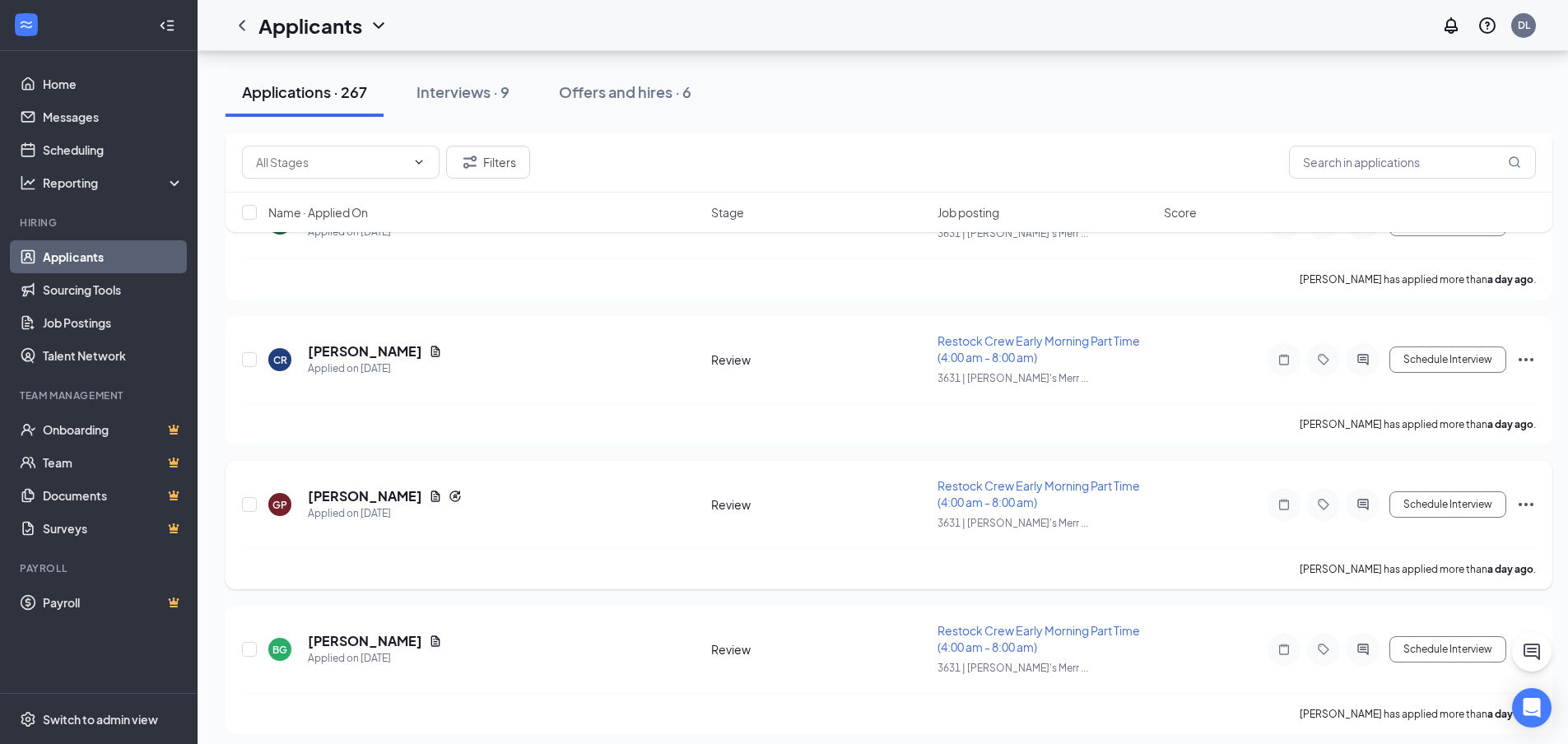
scroll to position [2213, 0]
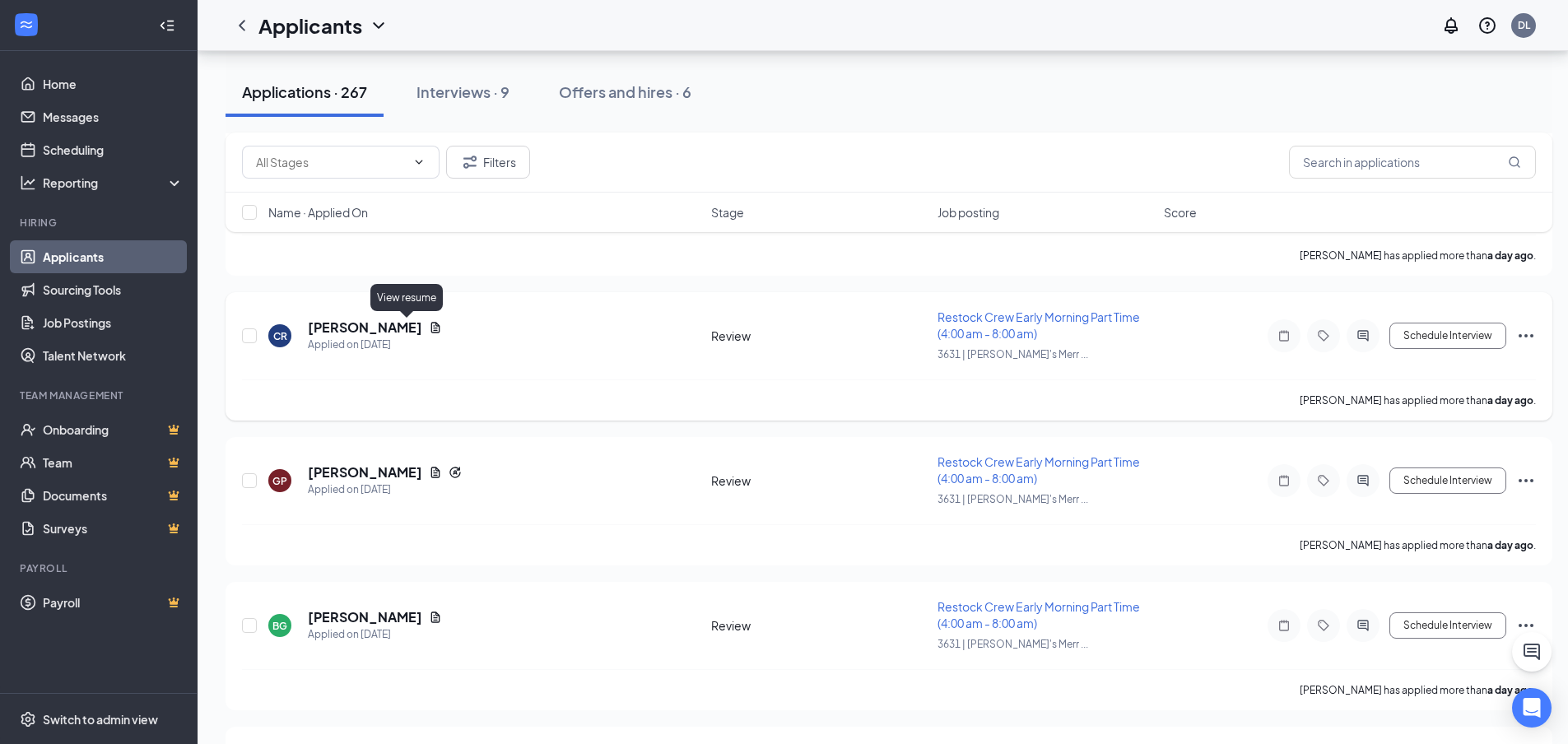
click at [429, 322] on icon "Document" at bounding box center [434, 327] width 13 height 13
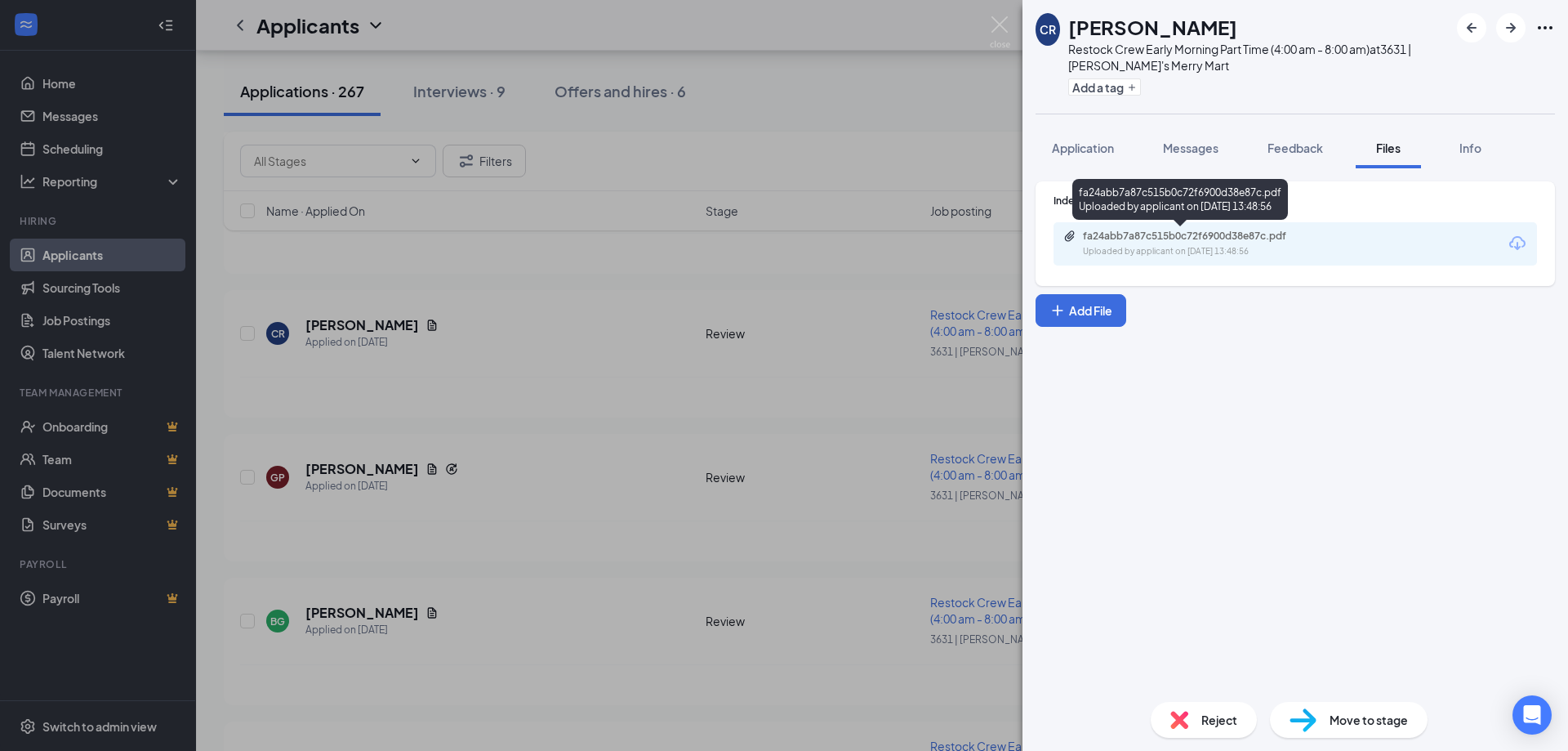
click at [1185, 244] on div "fa24abb7a87c515b0c72f6900d38e87c.pdf Uploaded by applicant on [DATE] 13:48:56" at bounding box center [1195, 244] width 264 height 29
click at [505, 518] on div "CR [PERSON_NAME] Restock Crew Early Morning Part Time (4:00 am - 8:00 am) at 36…" at bounding box center [784, 375] width 1568 height 751
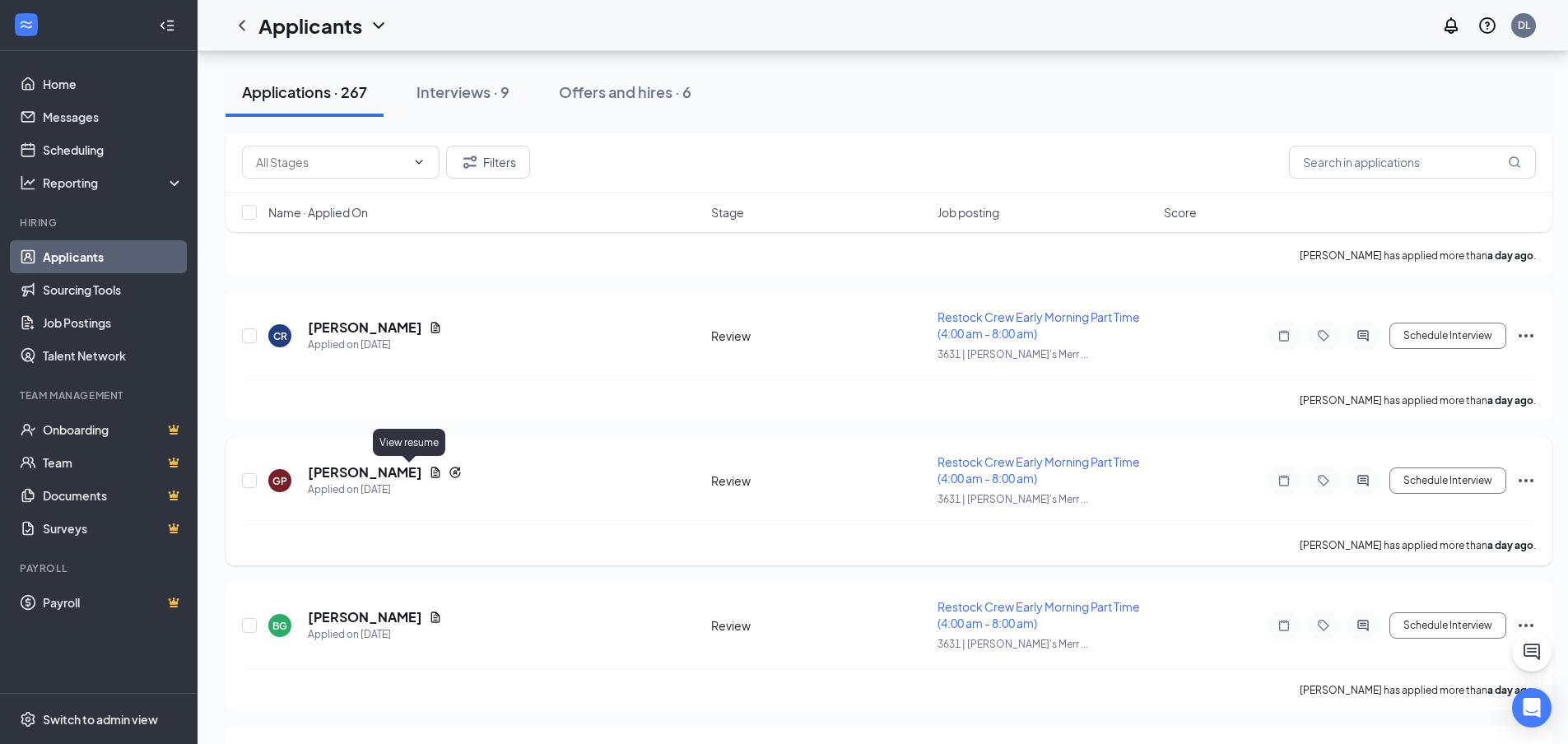
click at [432, 475] on icon "Document" at bounding box center [435, 472] width 9 height 11
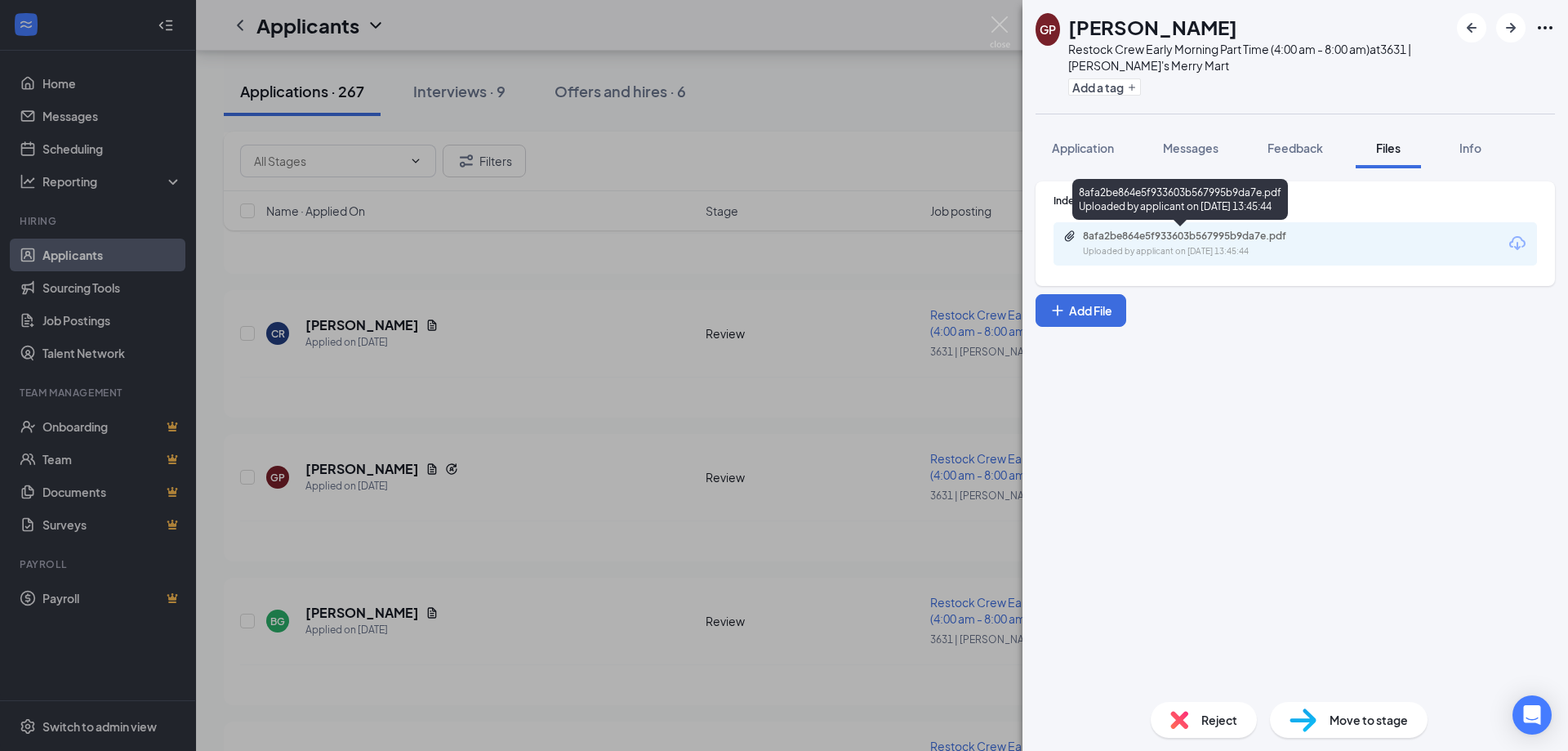
click at [1144, 243] on div "8afa2be864e5f933603b567995b9da7e.pdf Uploaded by applicant on [DATE] 13:45:44" at bounding box center [1195, 244] width 264 height 29
click at [534, 462] on div "GP [PERSON_NAME] Restock Crew Early Morning Part Time (4:00 am - 8:00 am) at 36…" at bounding box center [784, 375] width 1568 height 751
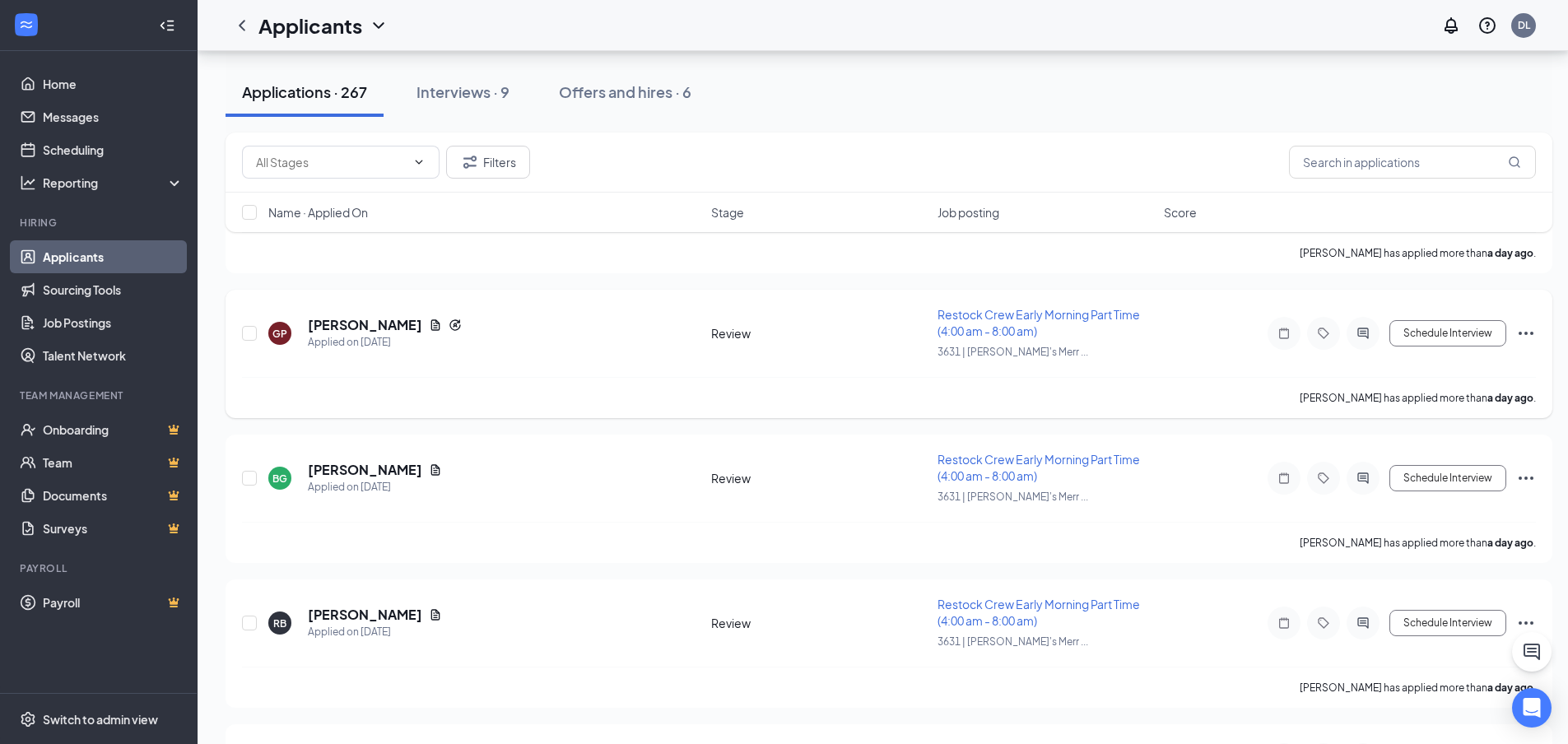
scroll to position [2377, 0]
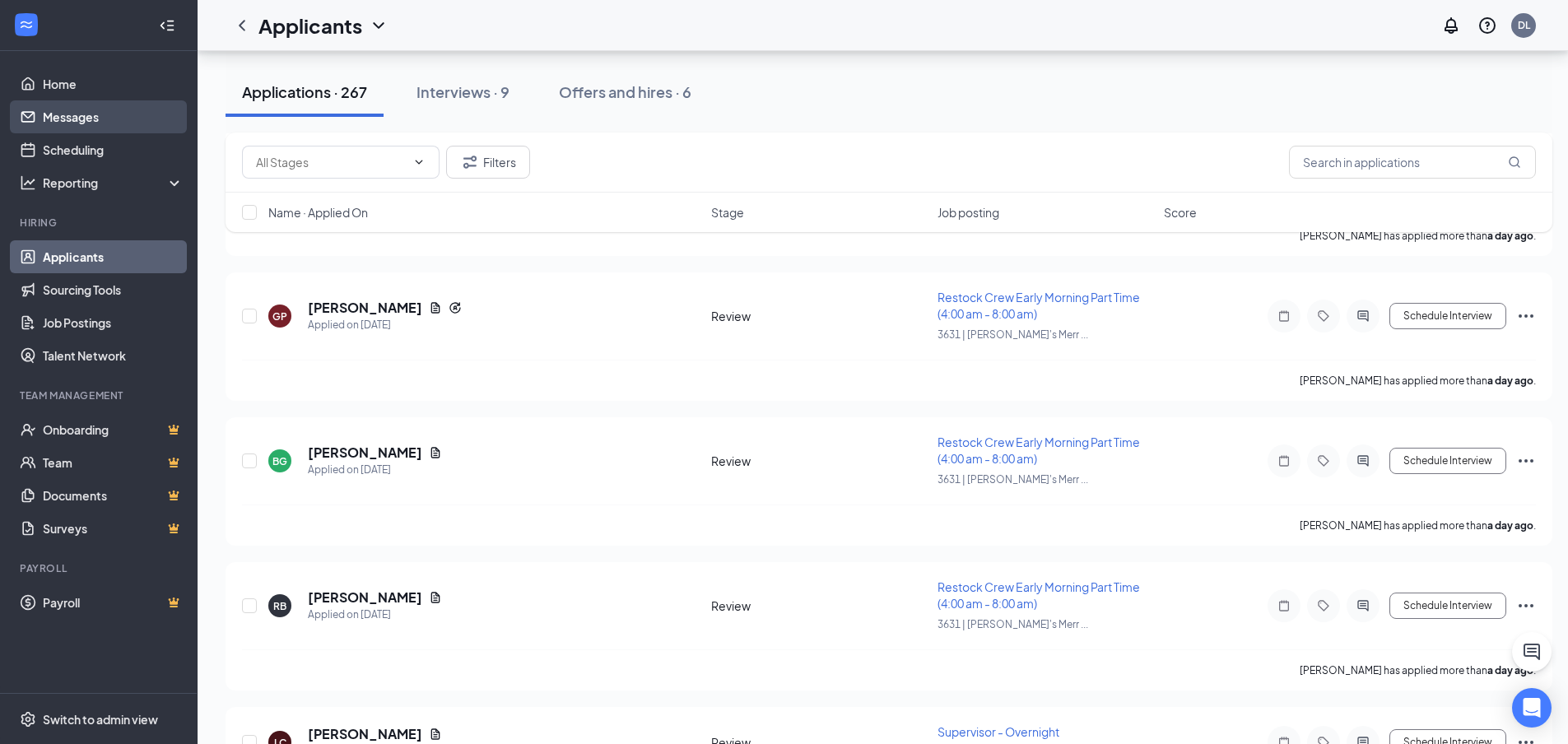
click at [88, 118] on link "Messages" at bounding box center [113, 117] width 141 height 33
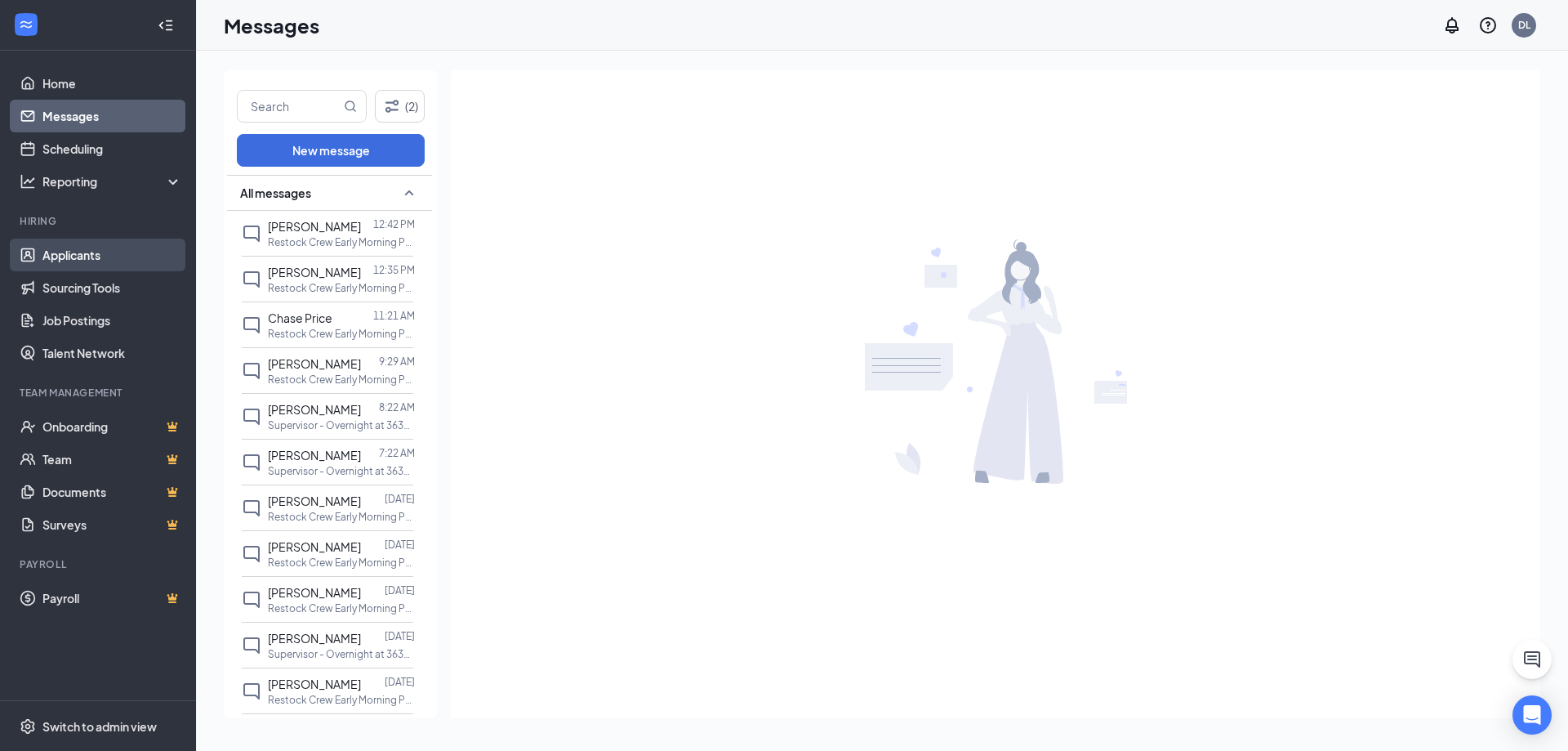
click at [56, 253] on link "Applicants" at bounding box center [112, 255] width 139 height 33
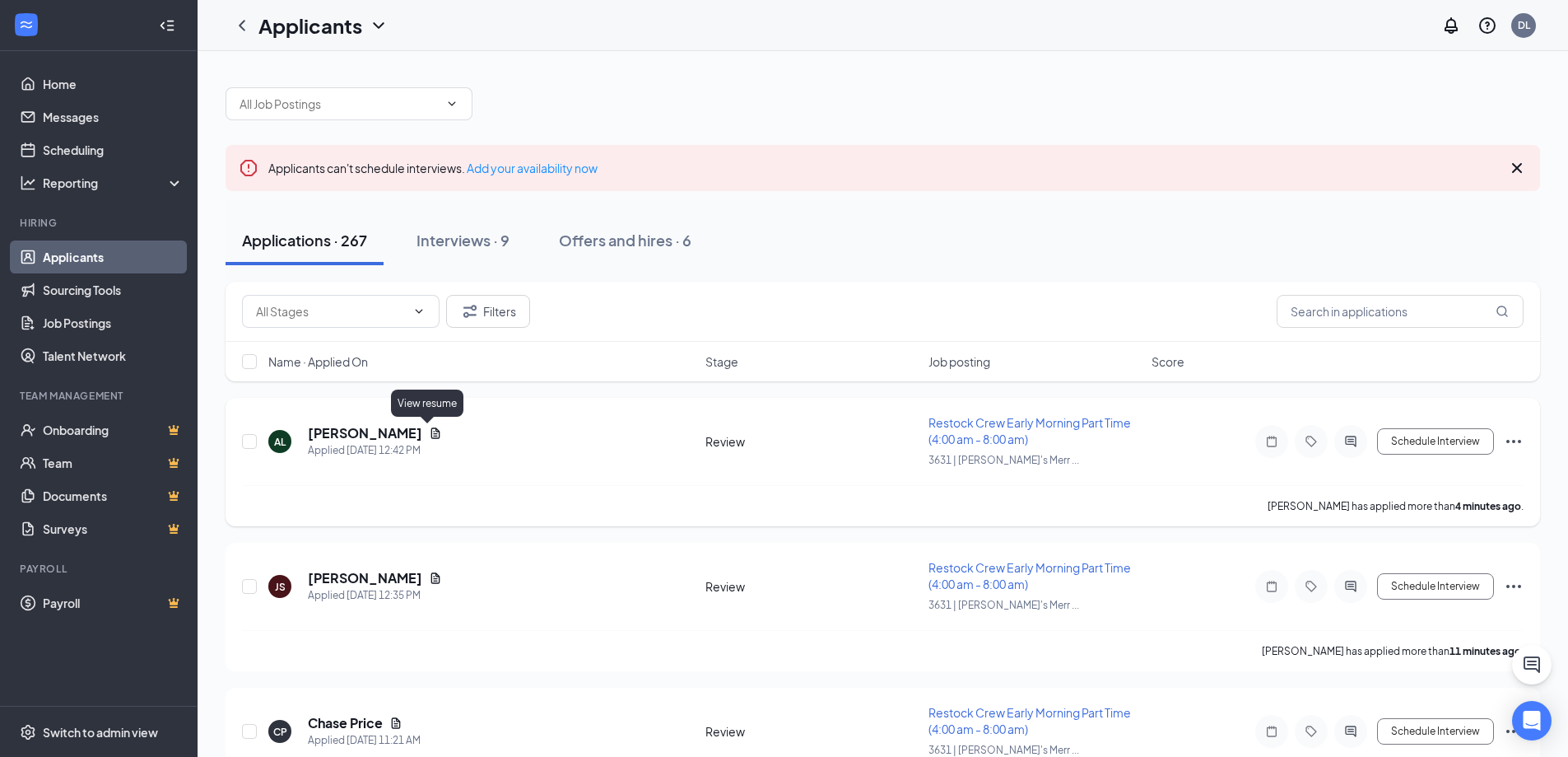
click at [429, 434] on icon "Document" at bounding box center [434, 433] width 13 height 13
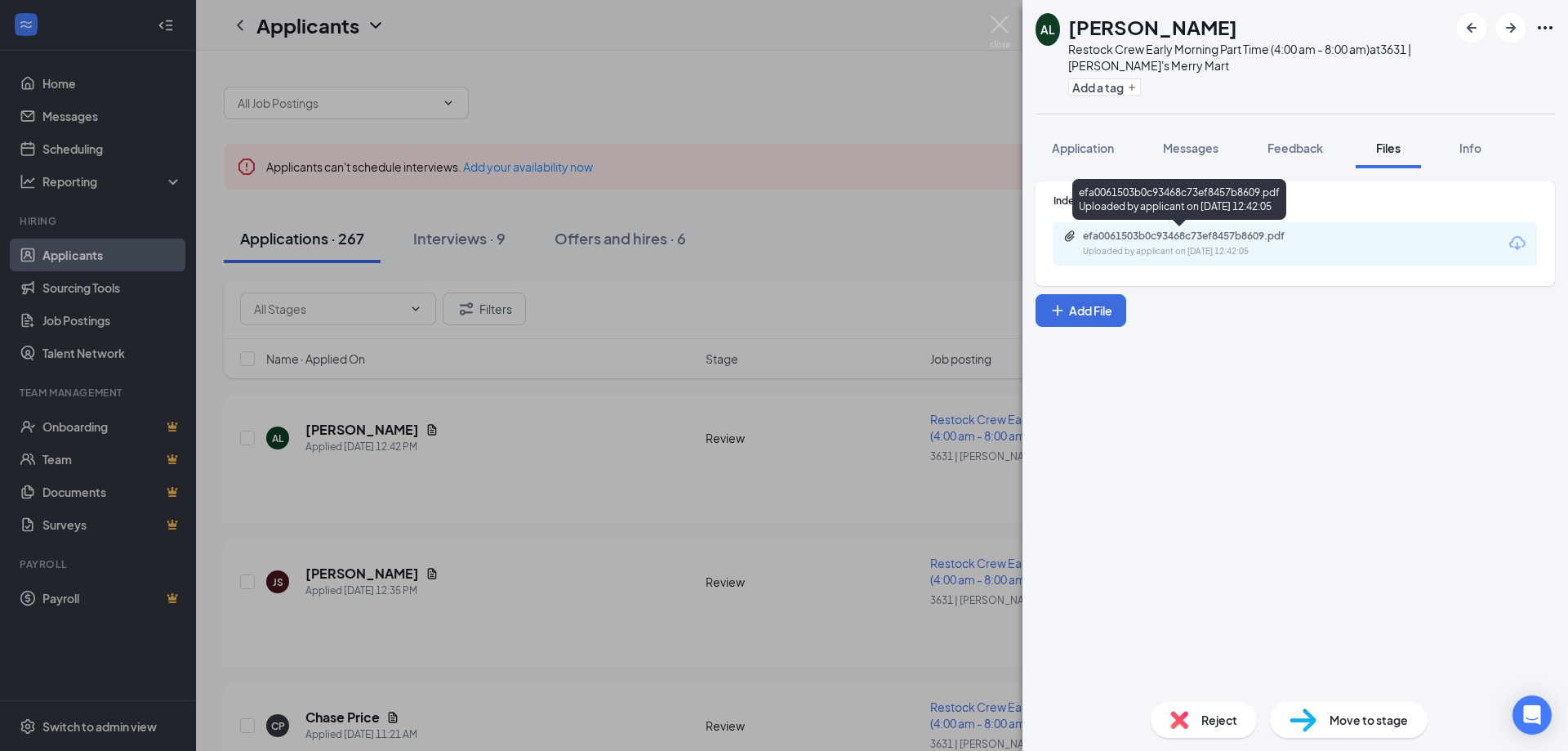
click at [1196, 247] on div "Uploaded by applicant on [DATE] 12:42:05" at bounding box center [1205, 251] width 245 height 13
click at [553, 477] on div "AL [PERSON_NAME] Restock Crew Early Morning Part Time (4:00 am - 8:00 am) at 36…" at bounding box center [784, 375] width 1568 height 751
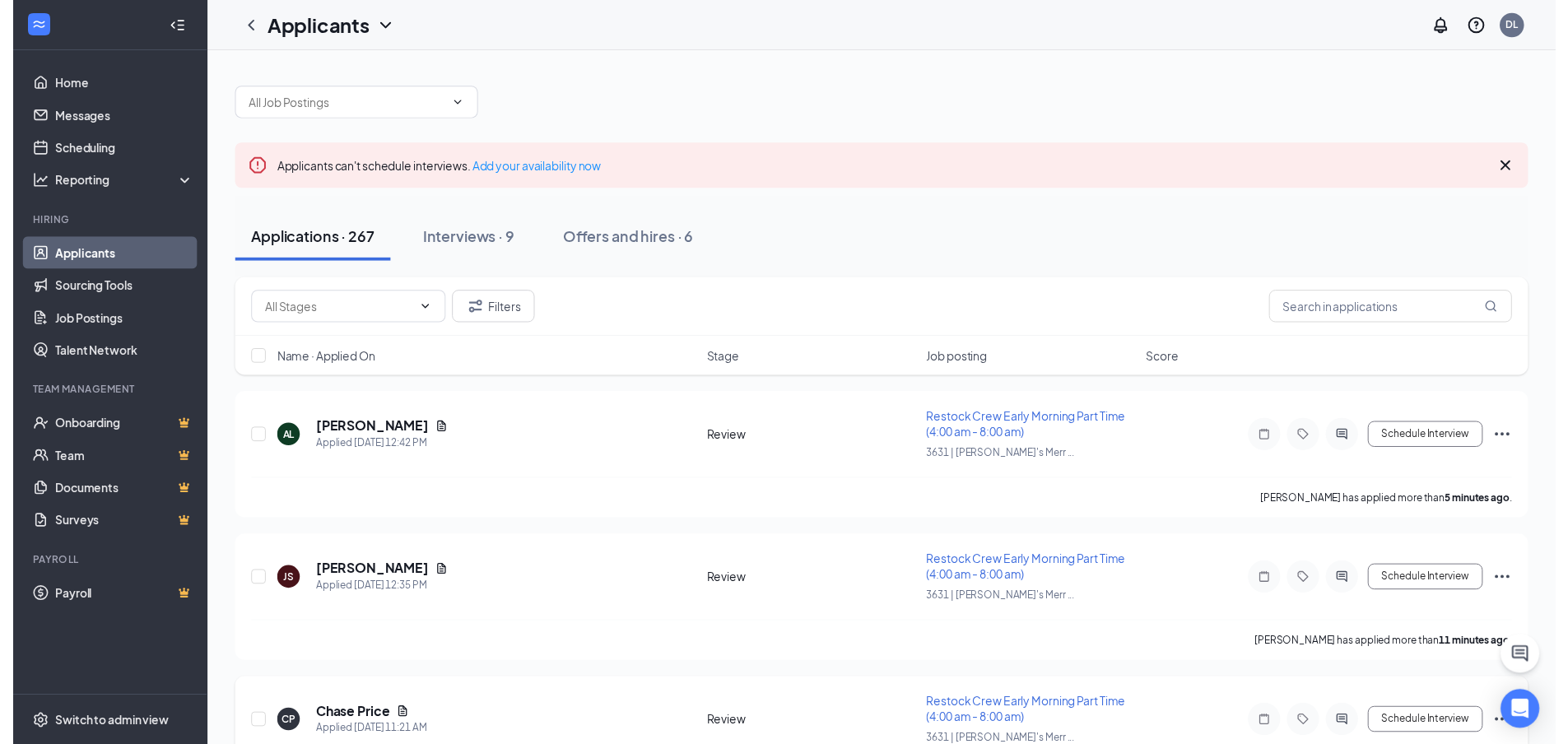
scroll to position [165, 0]
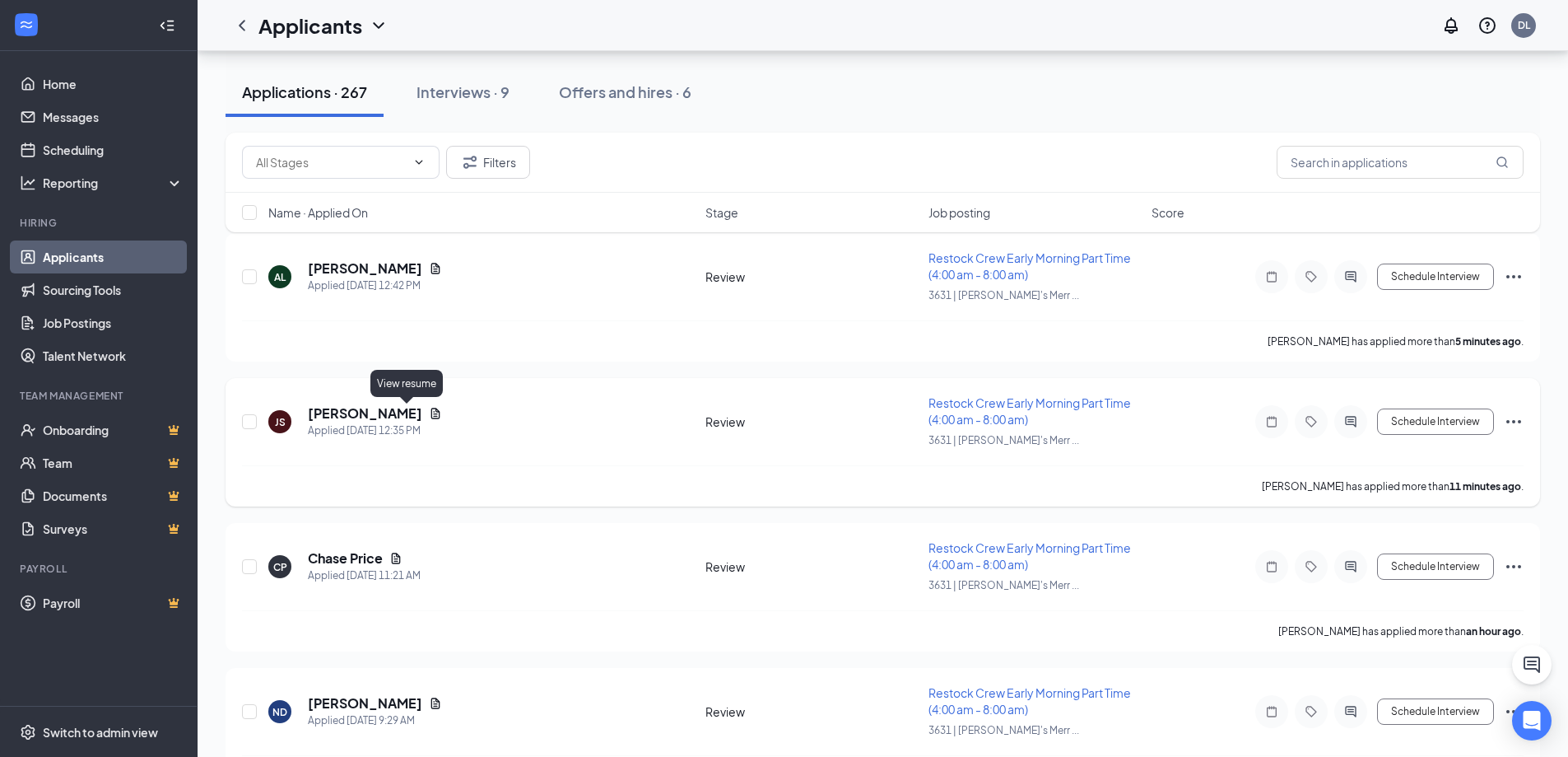
click at [432, 412] on icon "Document" at bounding box center [435, 412] width 9 height 11
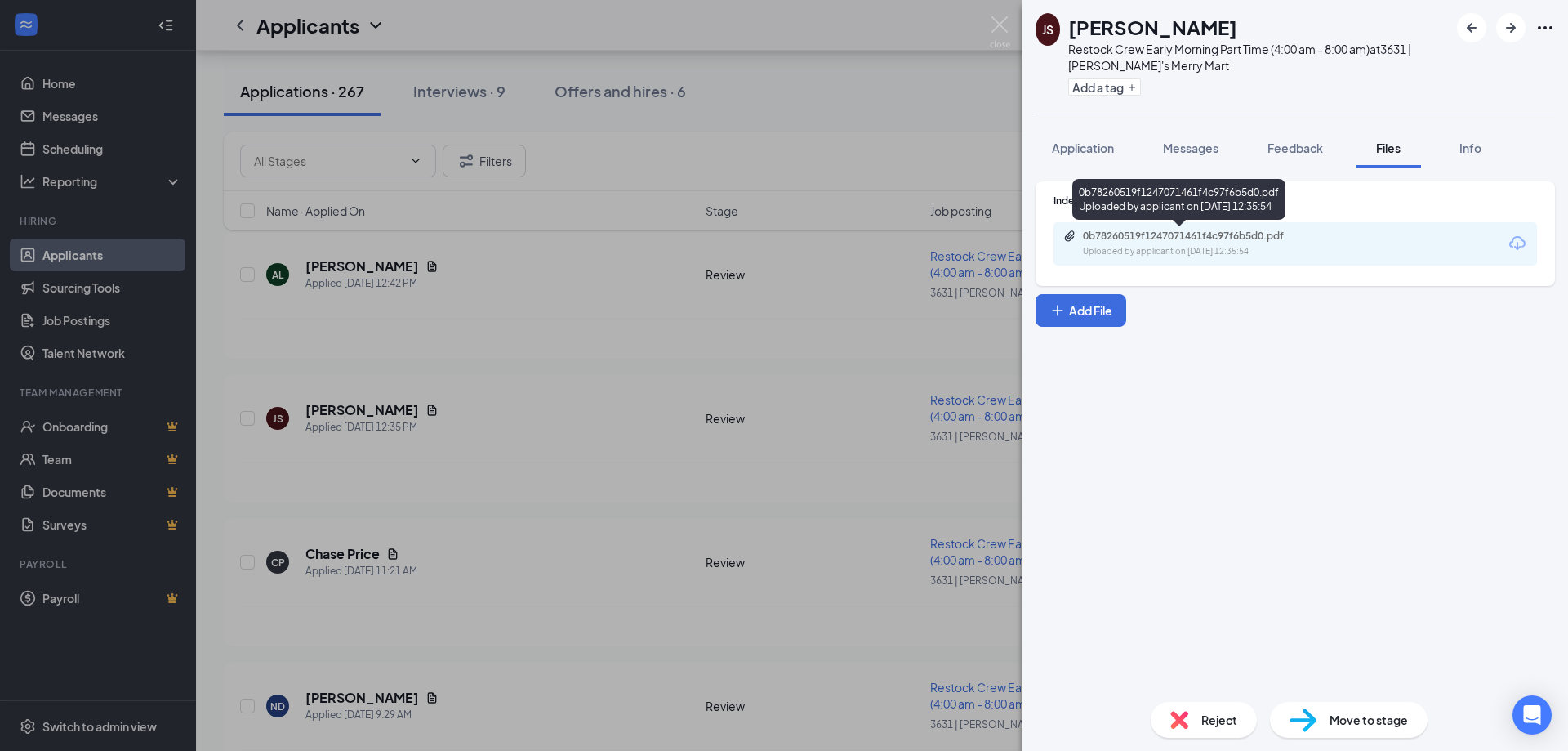
click at [1157, 248] on div "Uploaded by applicant on [DATE] 12:35:54" at bounding box center [1205, 251] width 245 height 13
drag, startPoint x: 498, startPoint y: 428, endPoint x: 513, endPoint y: 436, distance: 17.0
click at [498, 428] on div "JS [PERSON_NAME] Restock Crew Early Morning Part Time (4:00 am - 8:00 am) at 36…" at bounding box center [784, 375] width 1568 height 751
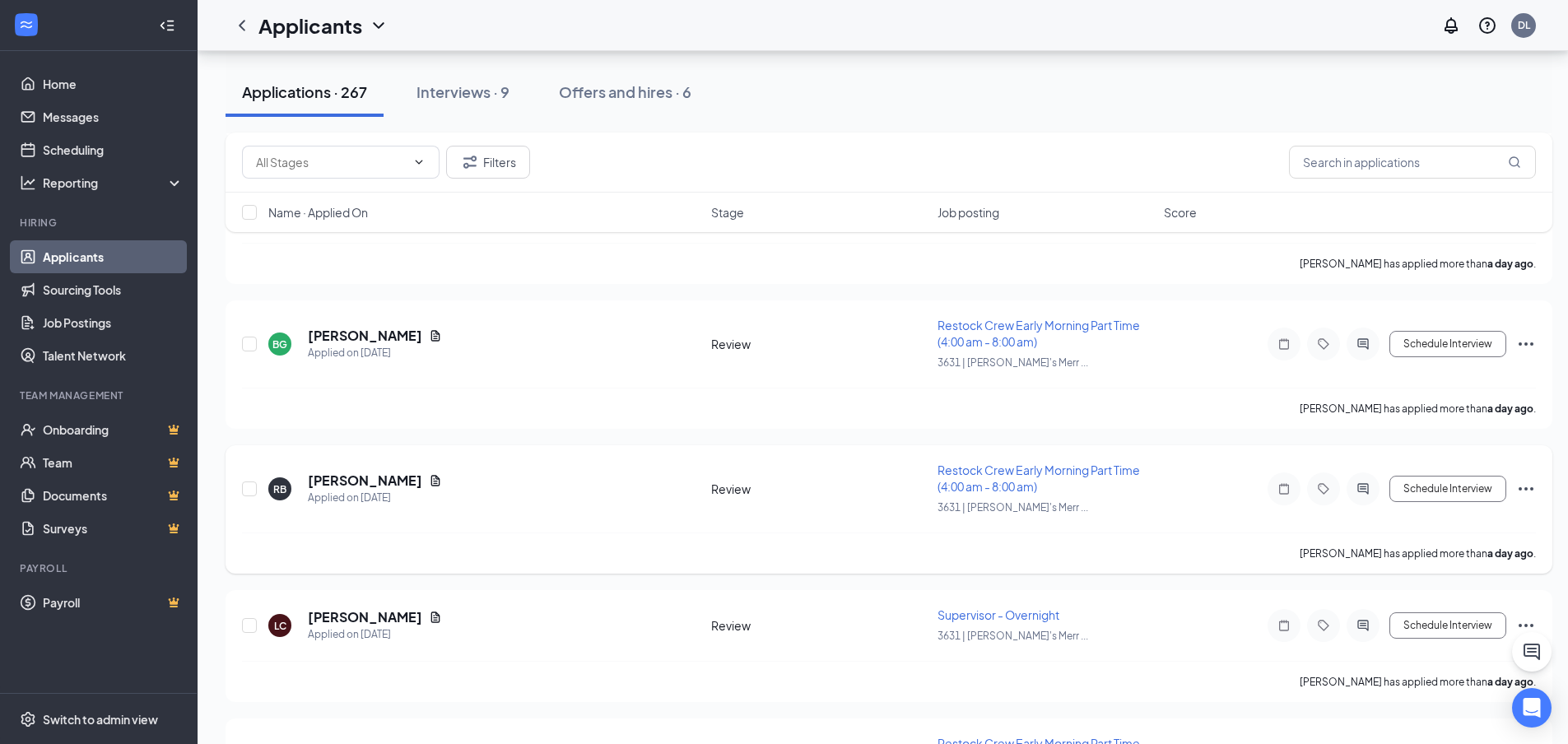
scroll to position [2552, 0]
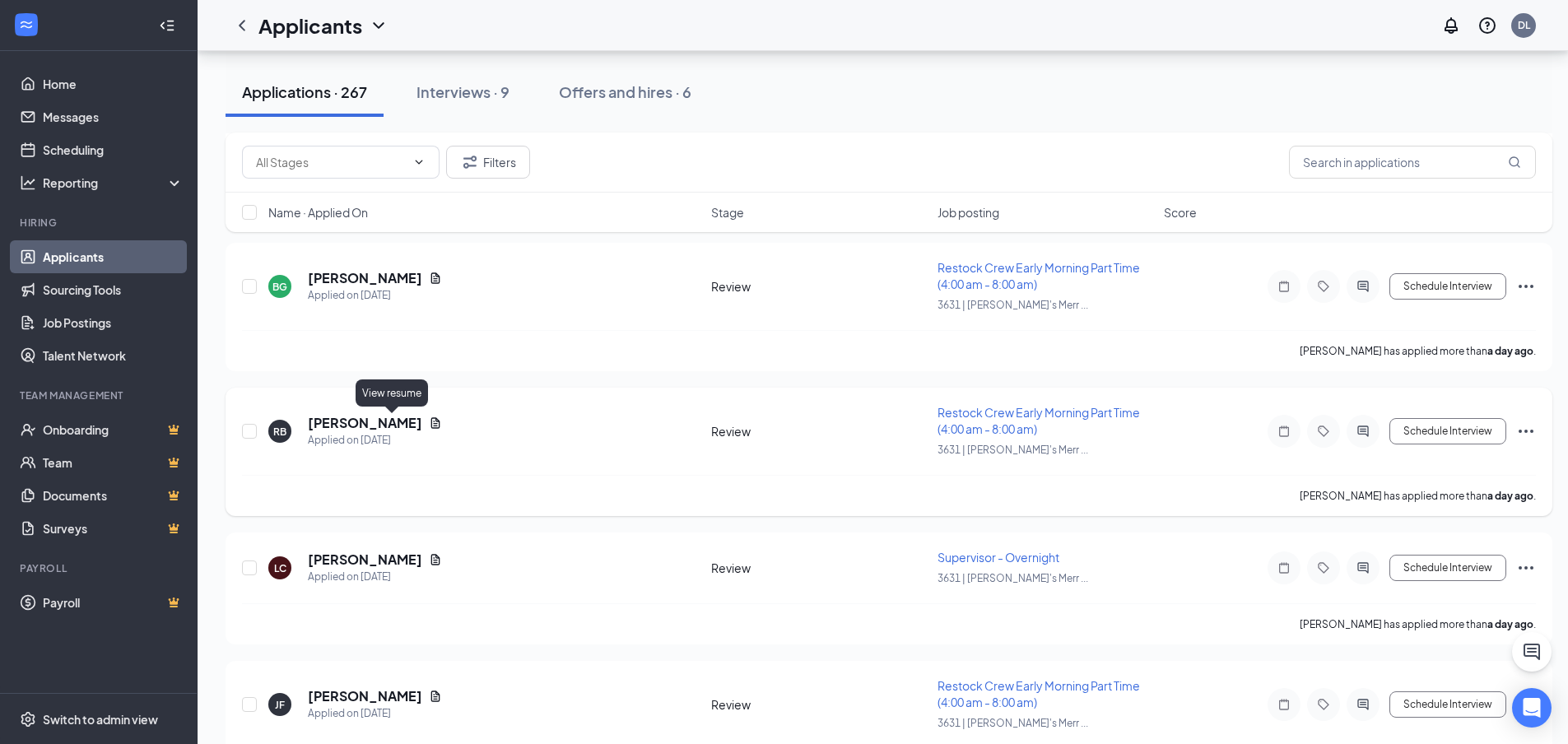
click at [432, 420] on icon "Document" at bounding box center [435, 423] width 9 height 11
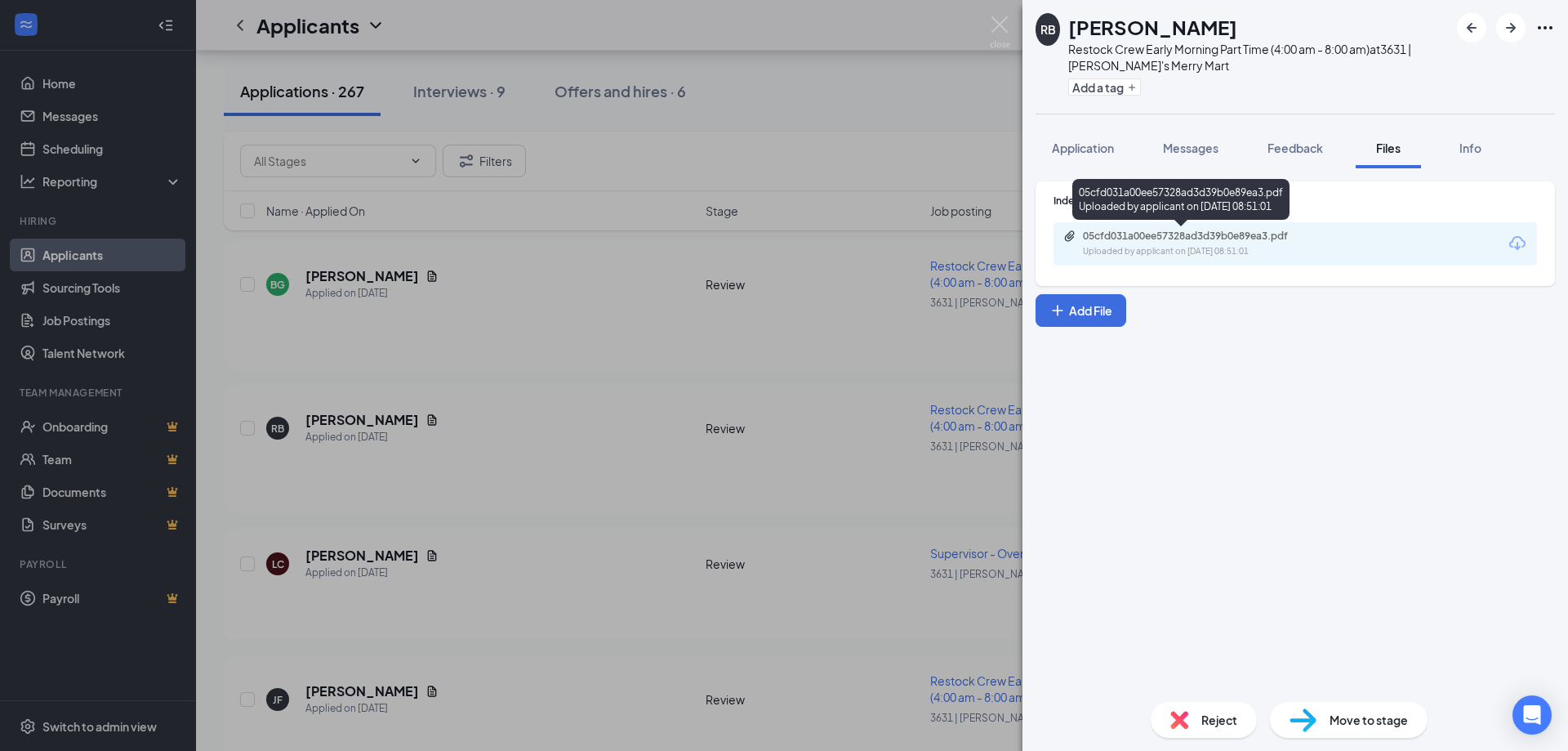
click at [1200, 247] on div "Uploaded by applicant on [DATE] 08:51:01" at bounding box center [1205, 251] width 245 height 13
click at [607, 483] on div "RB [PERSON_NAME] Restock Crew Early Morning Part Time (4:00 am - 8:00 am) at 36…" at bounding box center [784, 375] width 1568 height 751
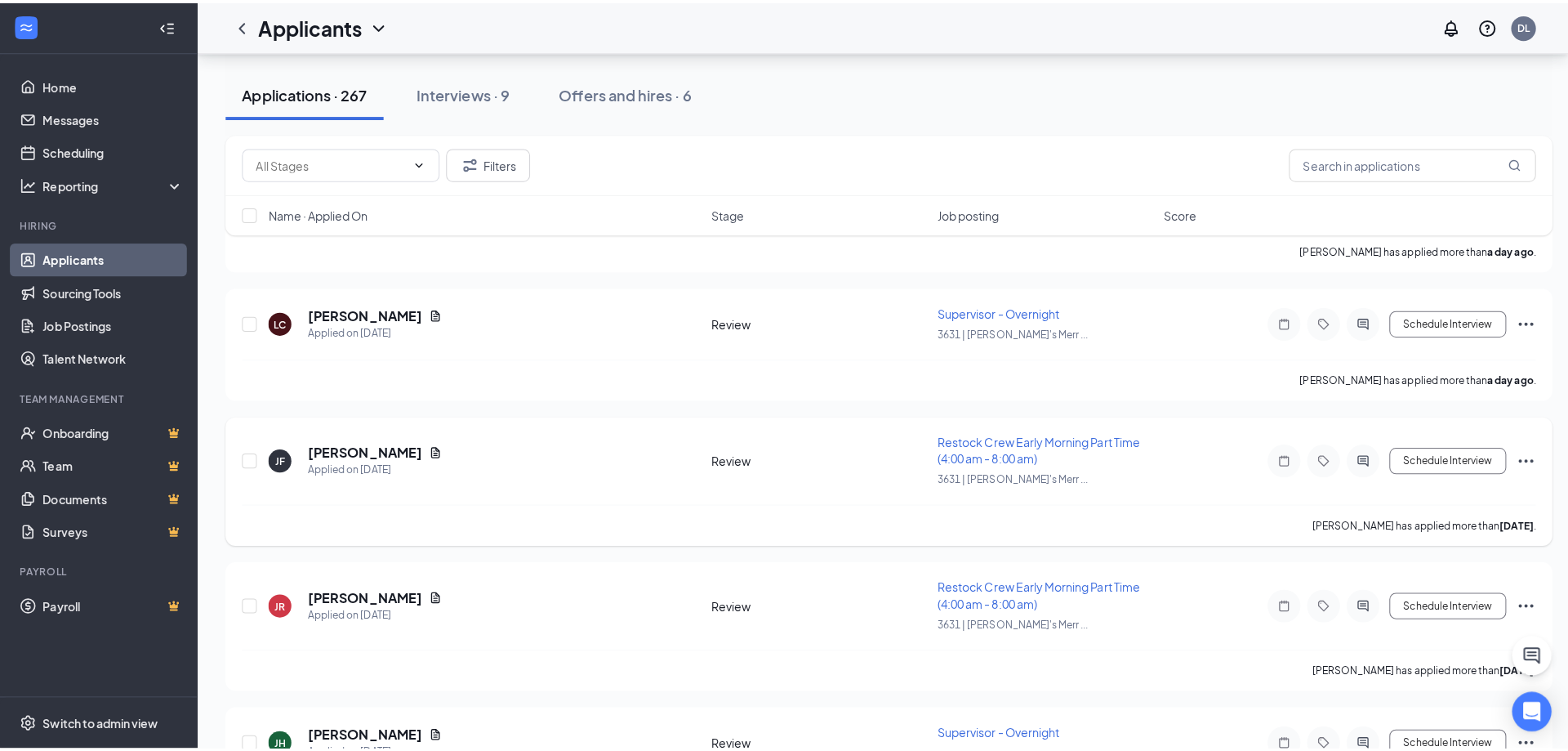
scroll to position [2860, 0]
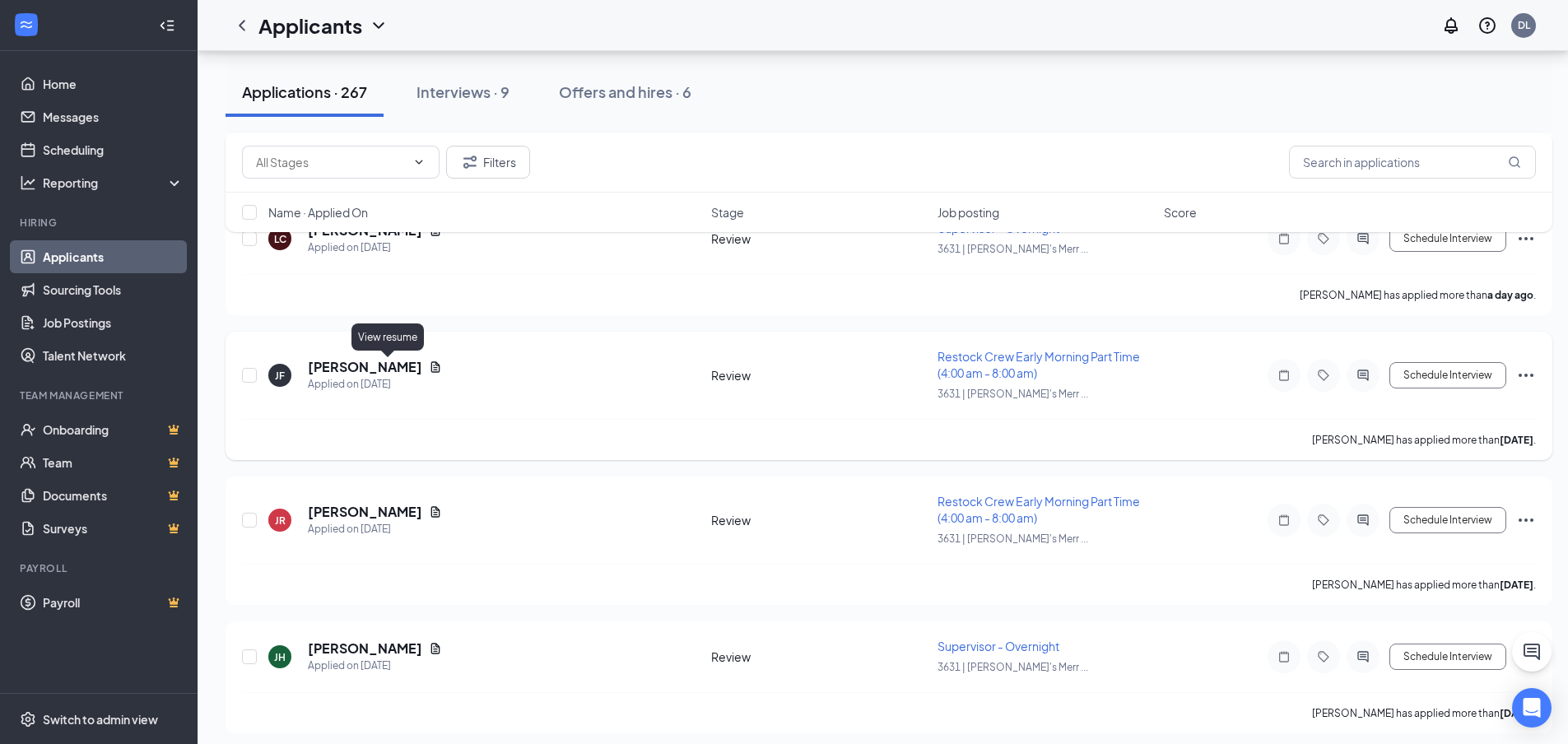
click at [429, 366] on icon "Document" at bounding box center [434, 366] width 13 height 13
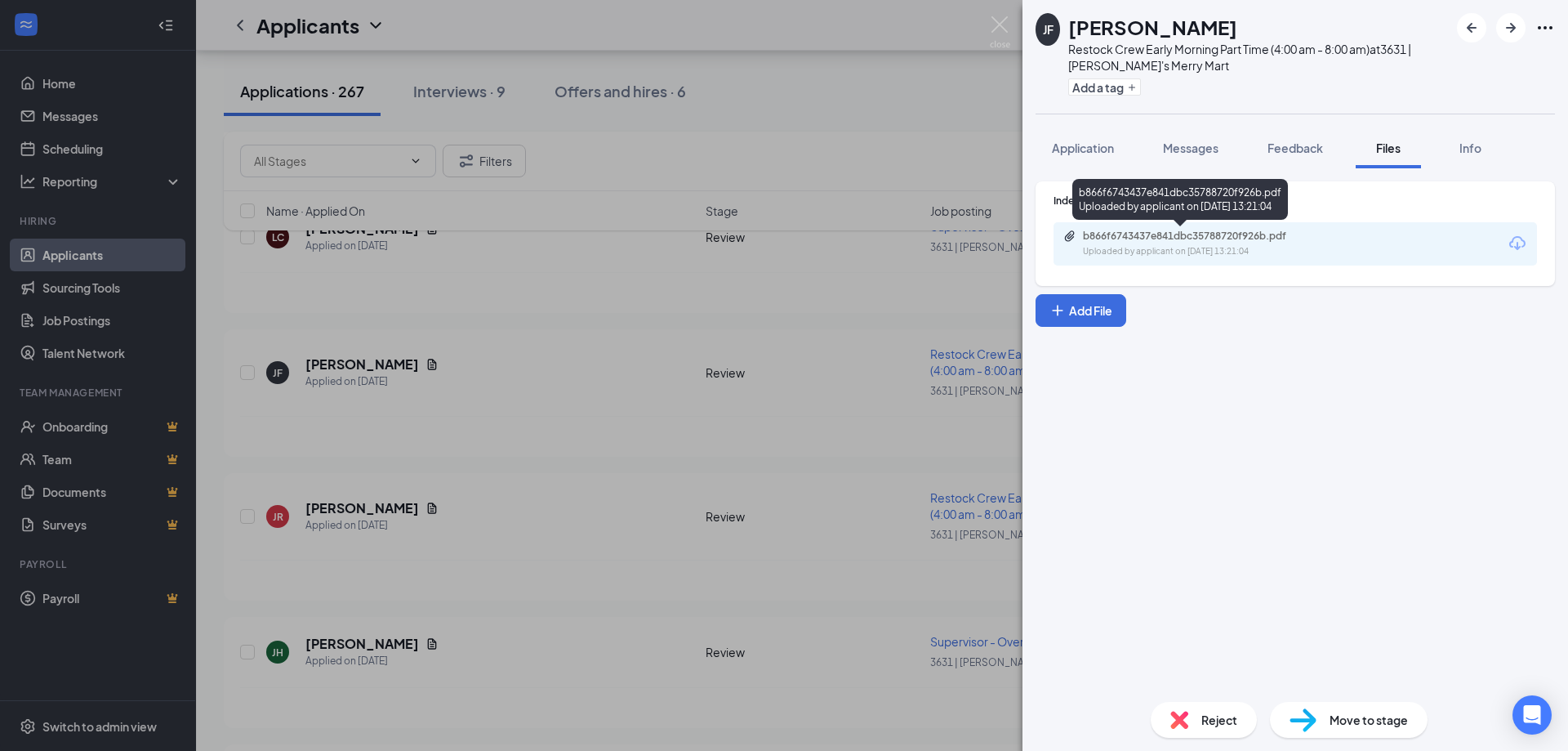
click at [1102, 254] on div "Uploaded by applicant on [DATE] 13:21:04" at bounding box center [1205, 251] width 245 height 13
click at [506, 443] on div "[PERSON_NAME] [PERSON_NAME] Restock Crew Early Morning Part Time (4:00 am - 8:0…" at bounding box center [784, 375] width 1568 height 751
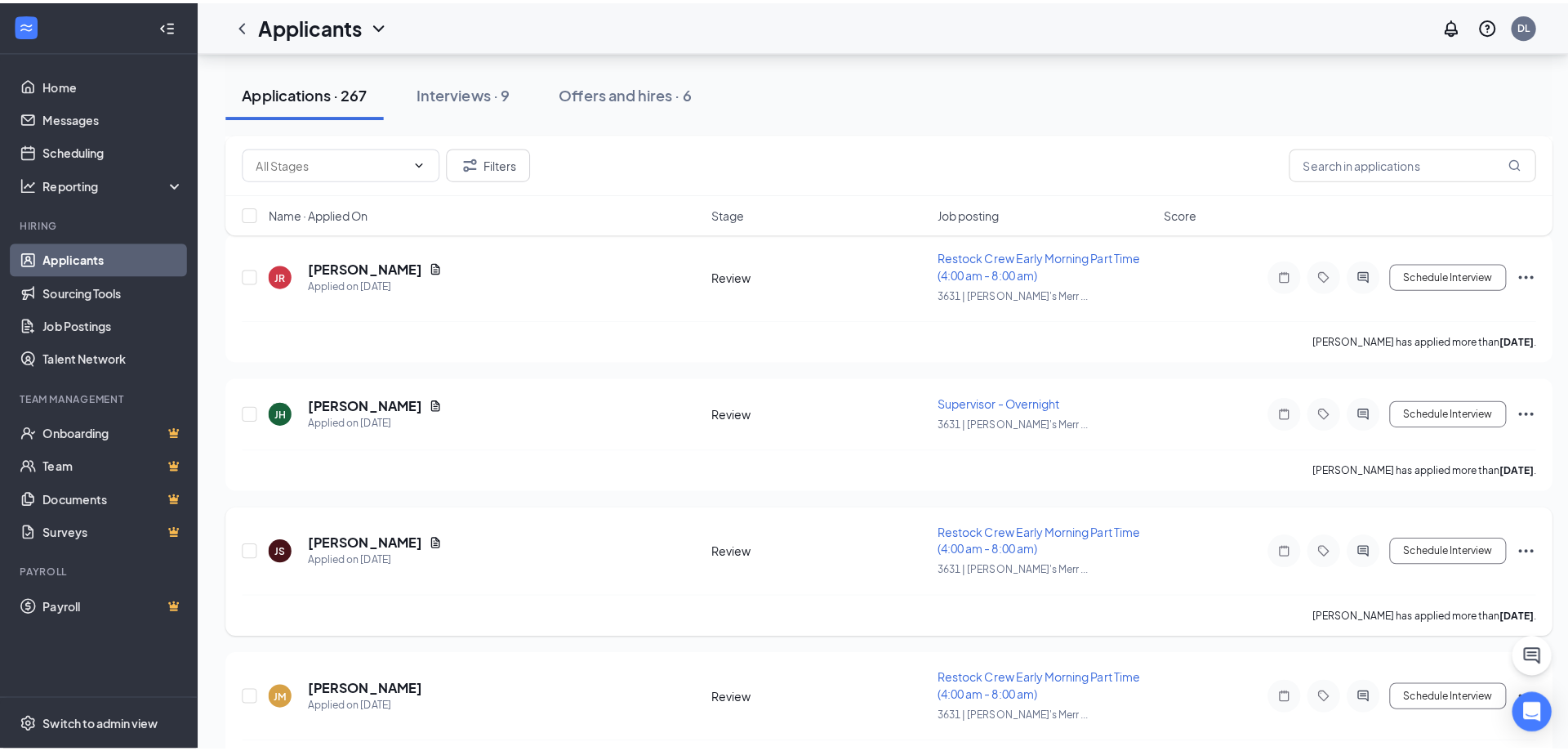
scroll to position [3105, 0]
click at [437, 532] on icon "Document" at bounding box center [432, 534] width 9 height 11
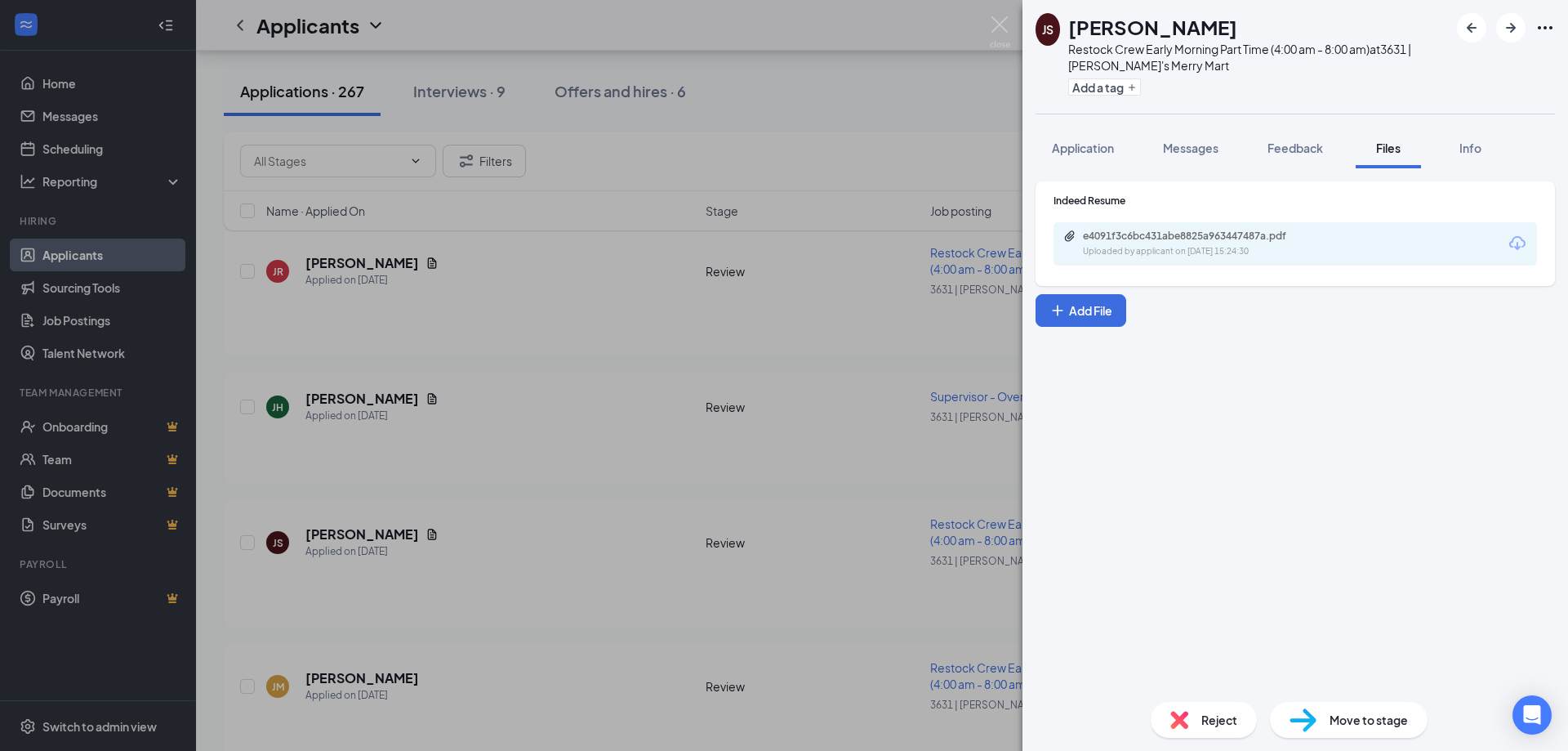
click at [1212, 253] on div "Uploaded by applicant on [DATE] 15:24:30" at bounding box center [1205, 251] width 245 height 13
drag, startPoint x: 510, startPoint y: 391, endPoint x: 500, endPoint y: 369, distance: 24.2
click at [510, 390] on div "[PERSON_NAME] [PERSON_NAME] Restock Crew Early Morning Part Time (4:00 am - 8:0…" at bounding box center [784, 375] width 1568 height 751
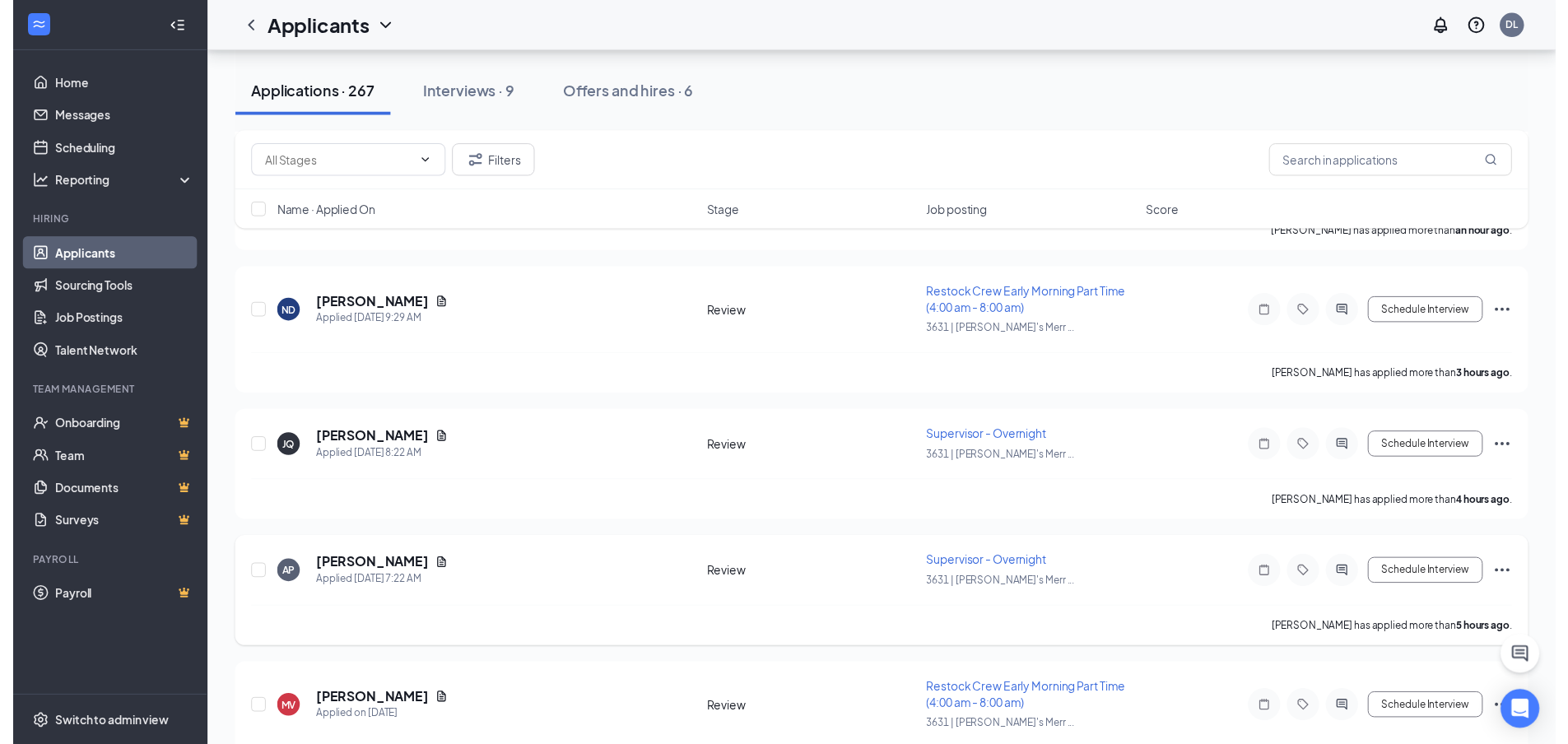
scroll to position [576, 0]
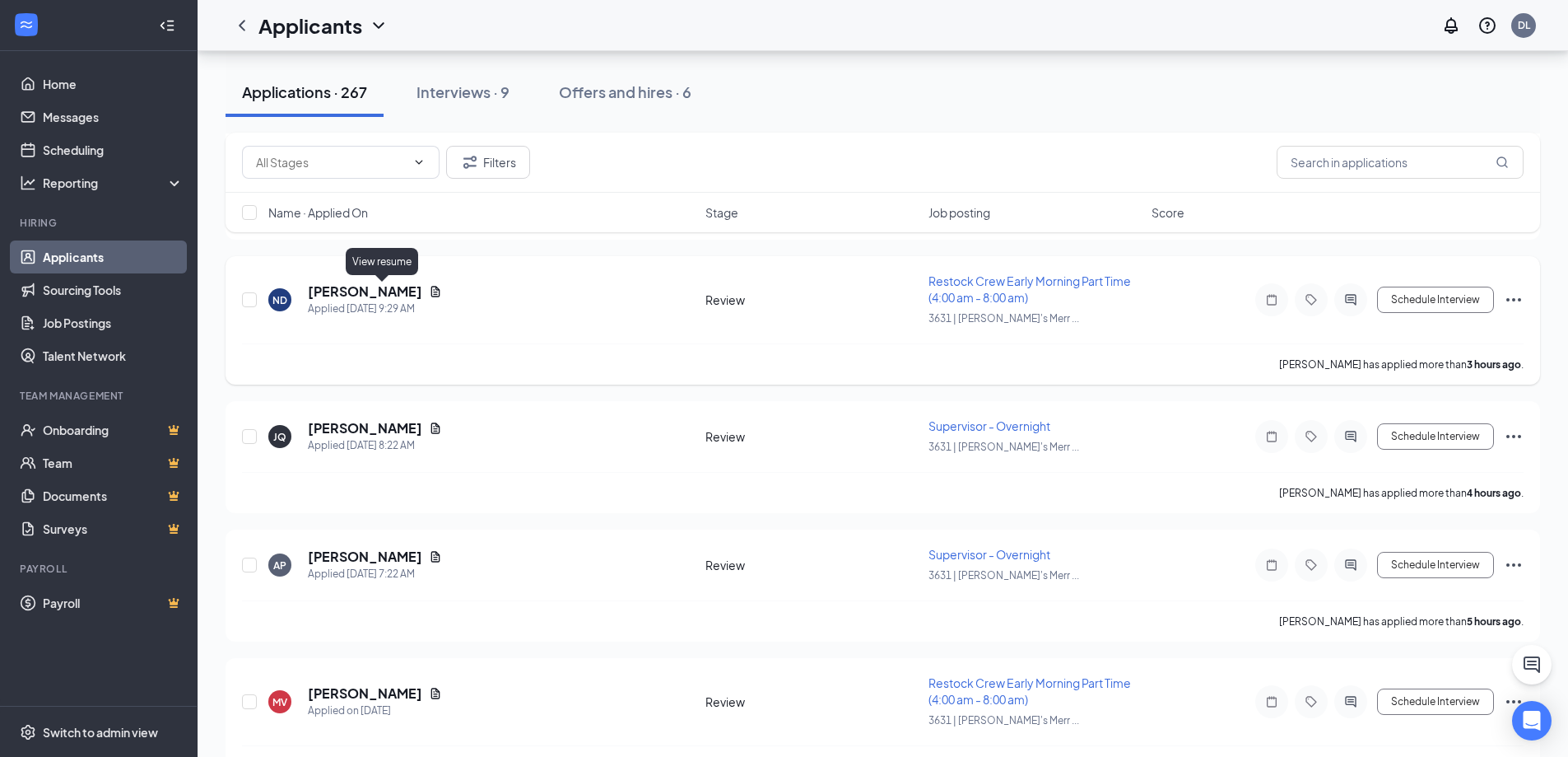
click at [432, 292] on icon "Document" at bounding box center [435, 291] width 9 height 11
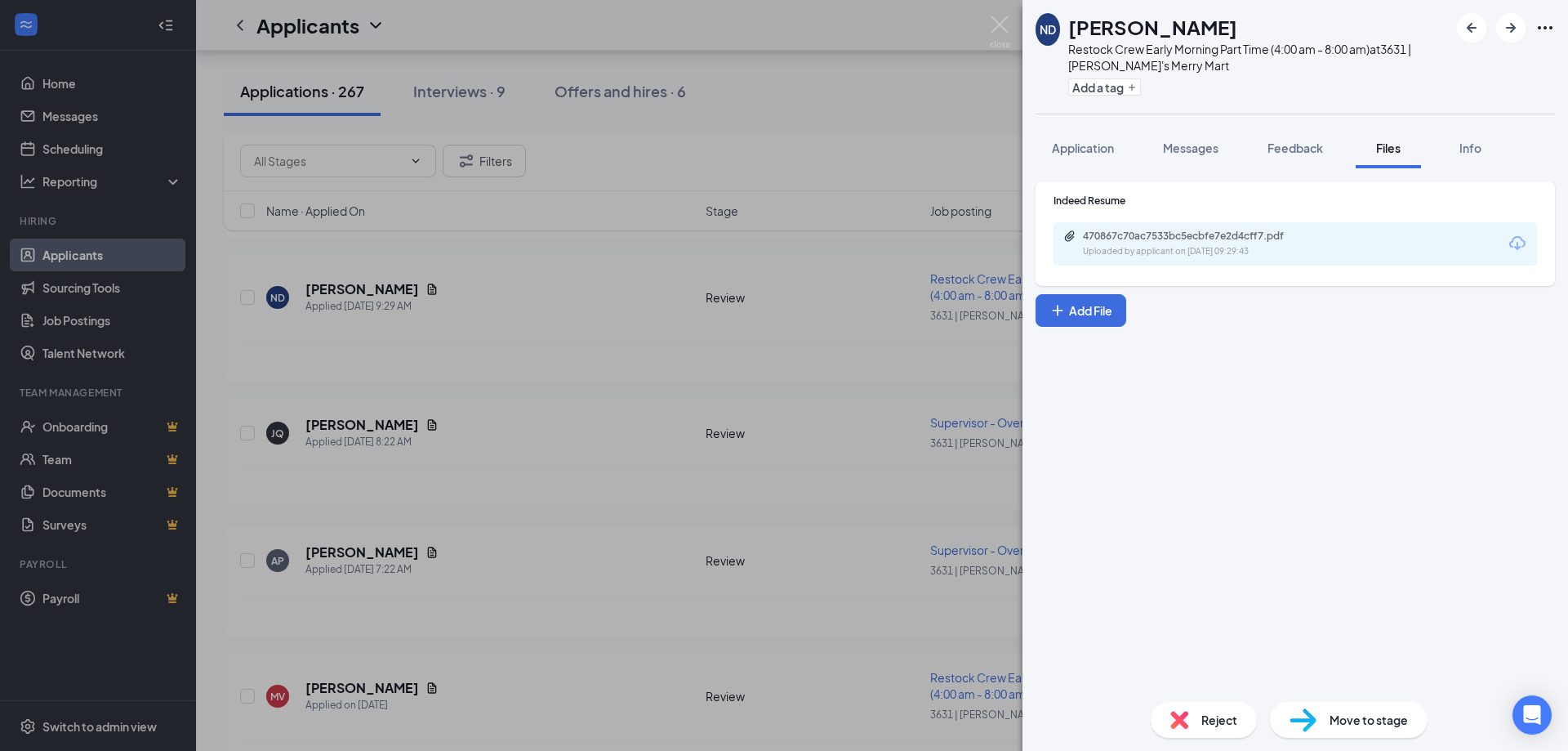
click at [1138, 244] on div "470867c70ac7533bc5ecbfe7e2d4cff7.pdf Uploaded by applicant on [DATE] 09:29:43" at bounding box center [1195, 244] width 264 height 29
click at [906, 100] on div "ND [PERSON_NAME] Restock Crew Early Morning Part Time (4:00 am - 8:00 am) at 36…" at bounding box center [784, 375] width 1568 height 751
